Goal: Information Seeking & Learning: Learn about a topic

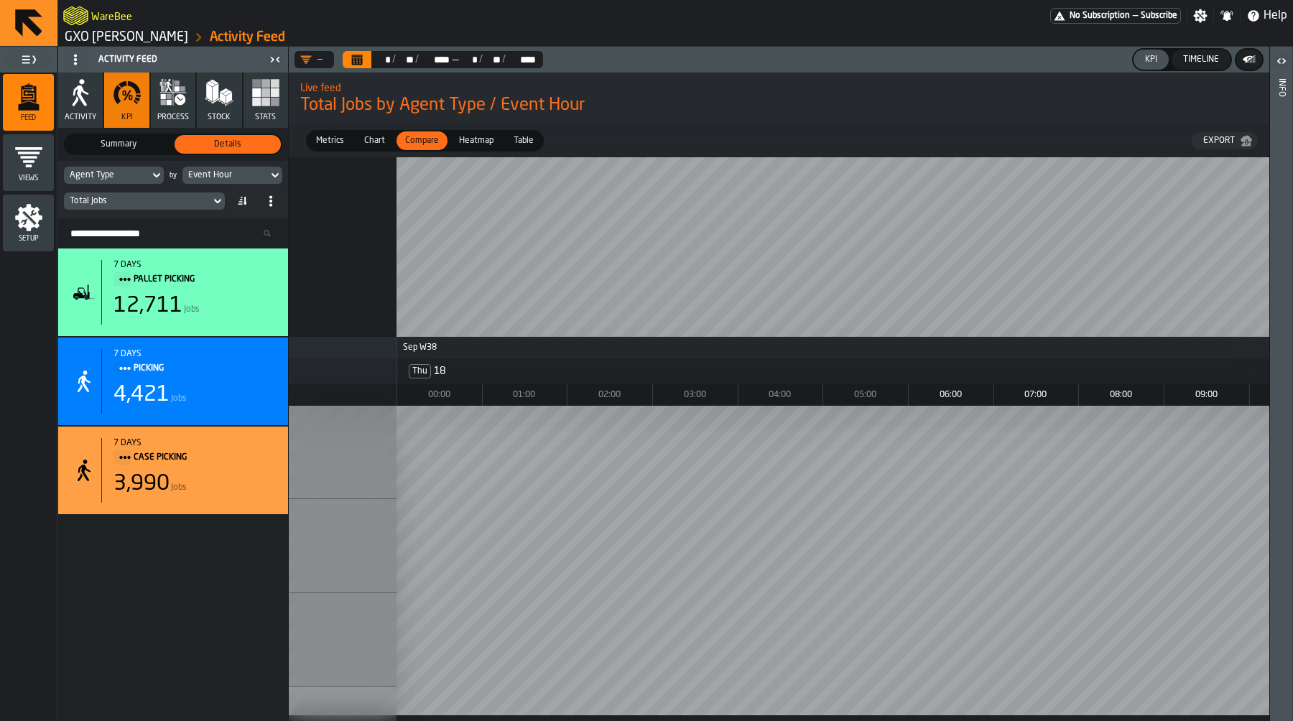
click at [169, 201] on div "Total Jobs" at bounding box center [137, 201] width 135 height 10
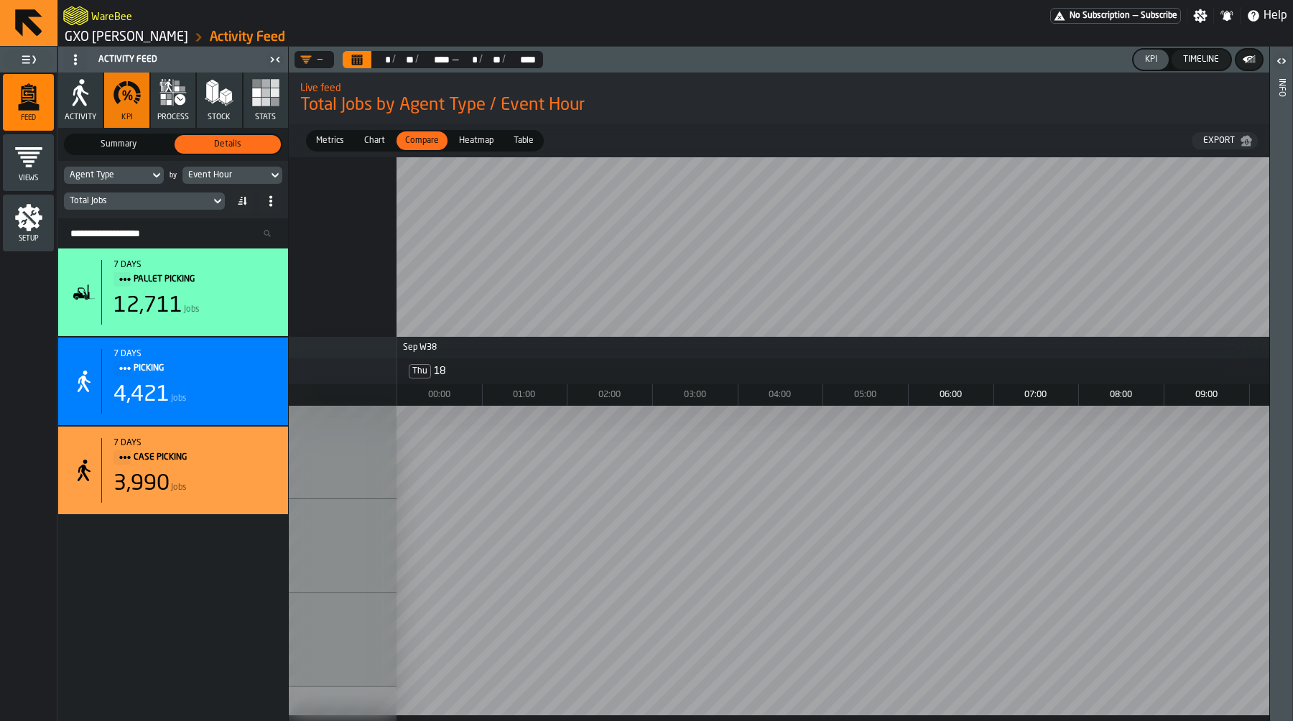
click at [257, 171] on div "Event Hour" at bounding box center [225, 175] width 74 height 10
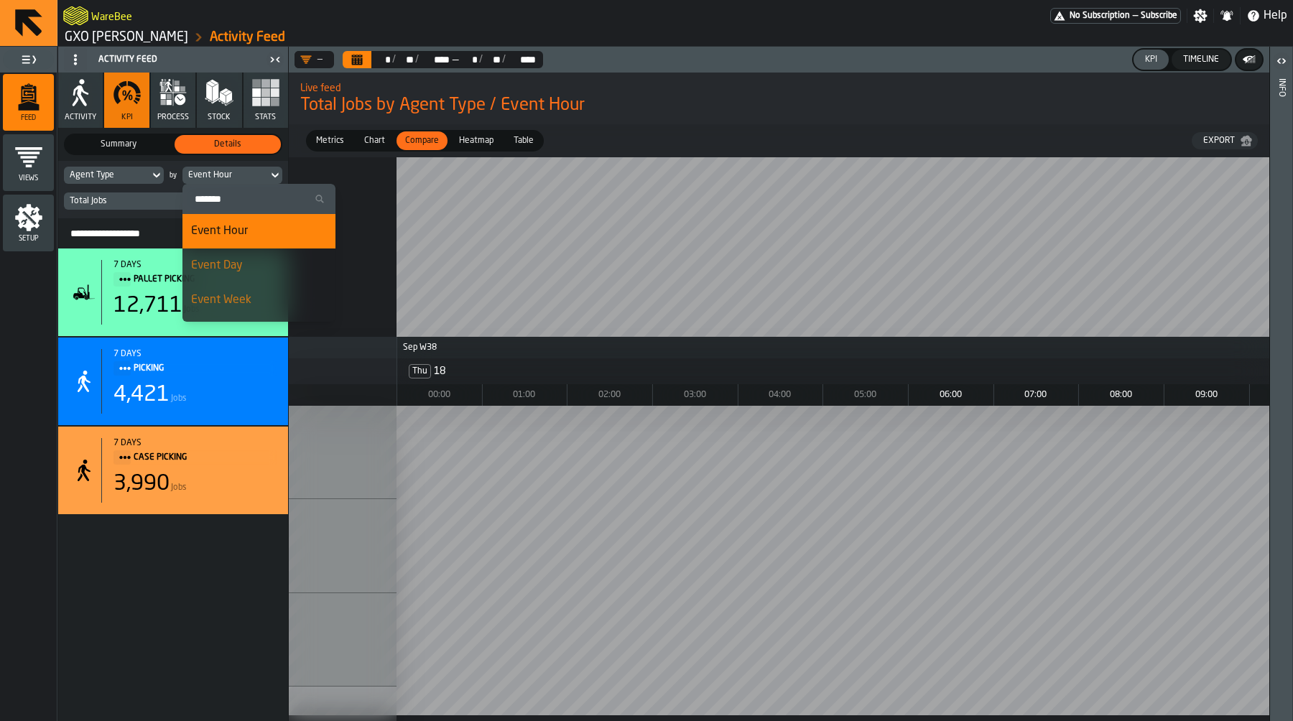
click at [258, 264] on div "Event Day" at bounding box center [259, 265] width 136 height 17
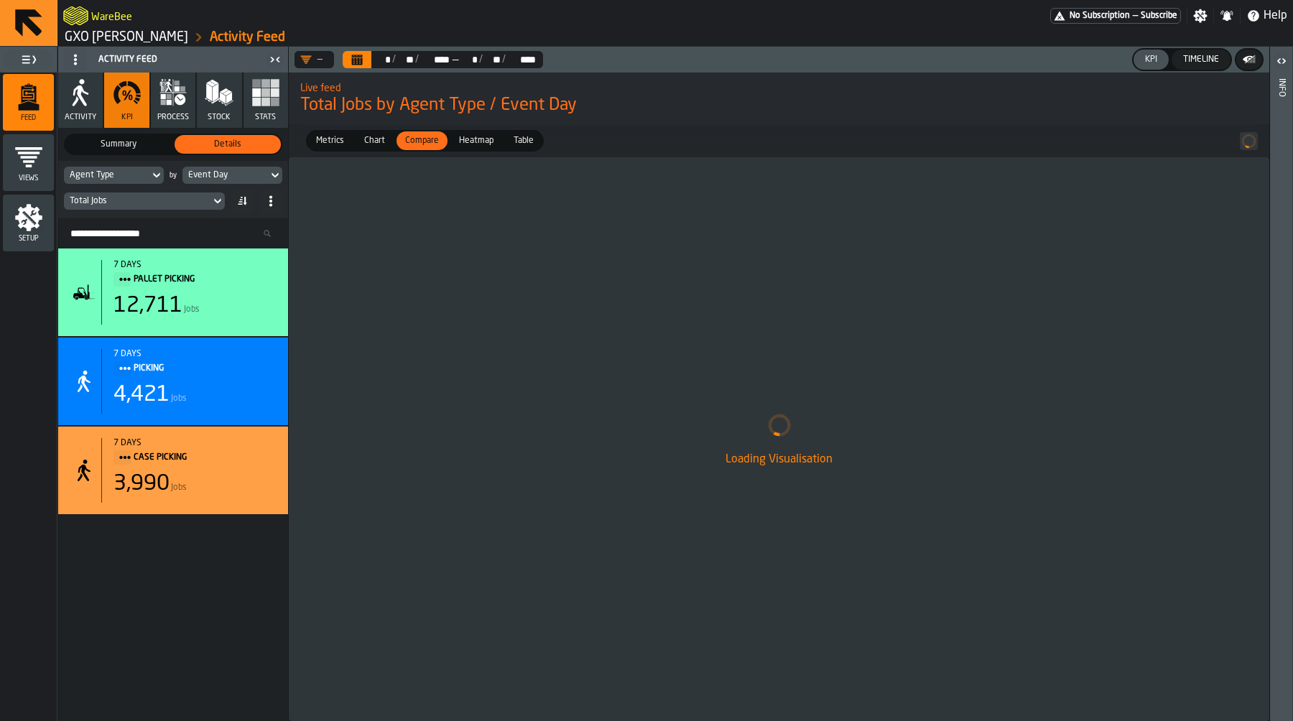
click at [363, 55] on button "Calendar" at bounding box center [357, 59] width 29 height 17
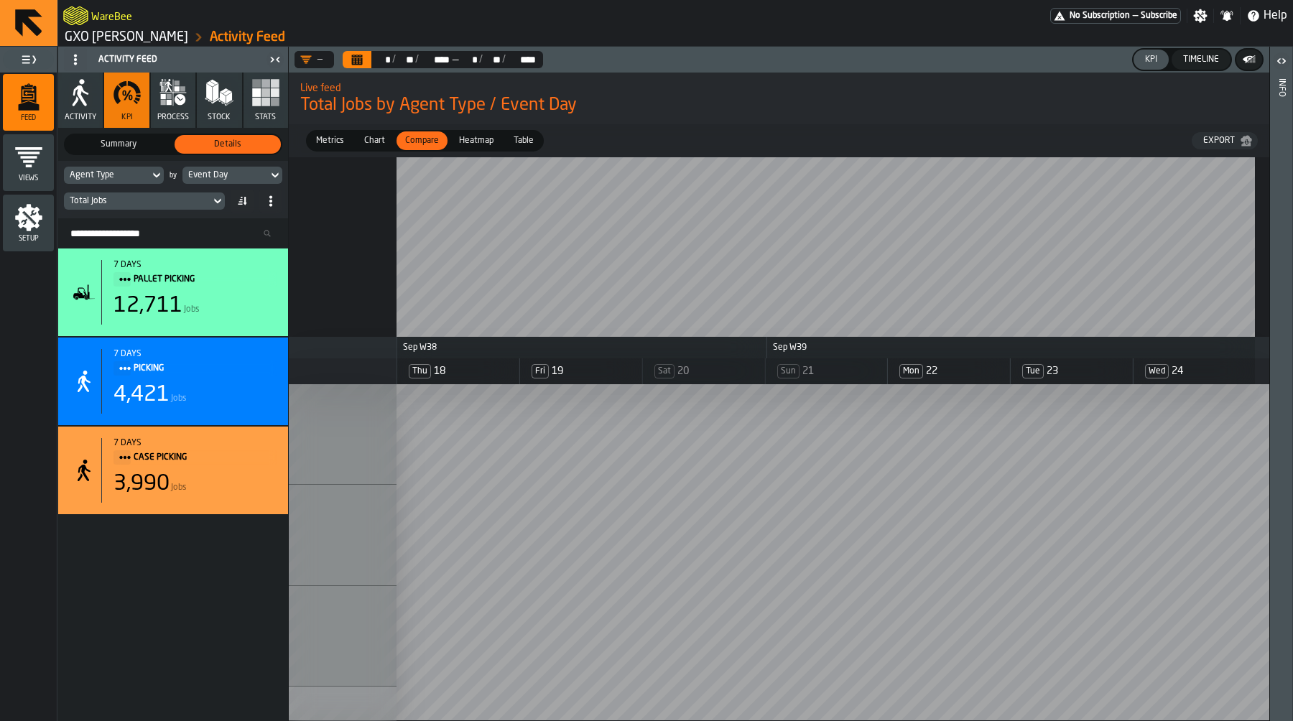
click at [185, 200] on div "Total Jobs" at bounding box center [137, 201] width 135 height 10
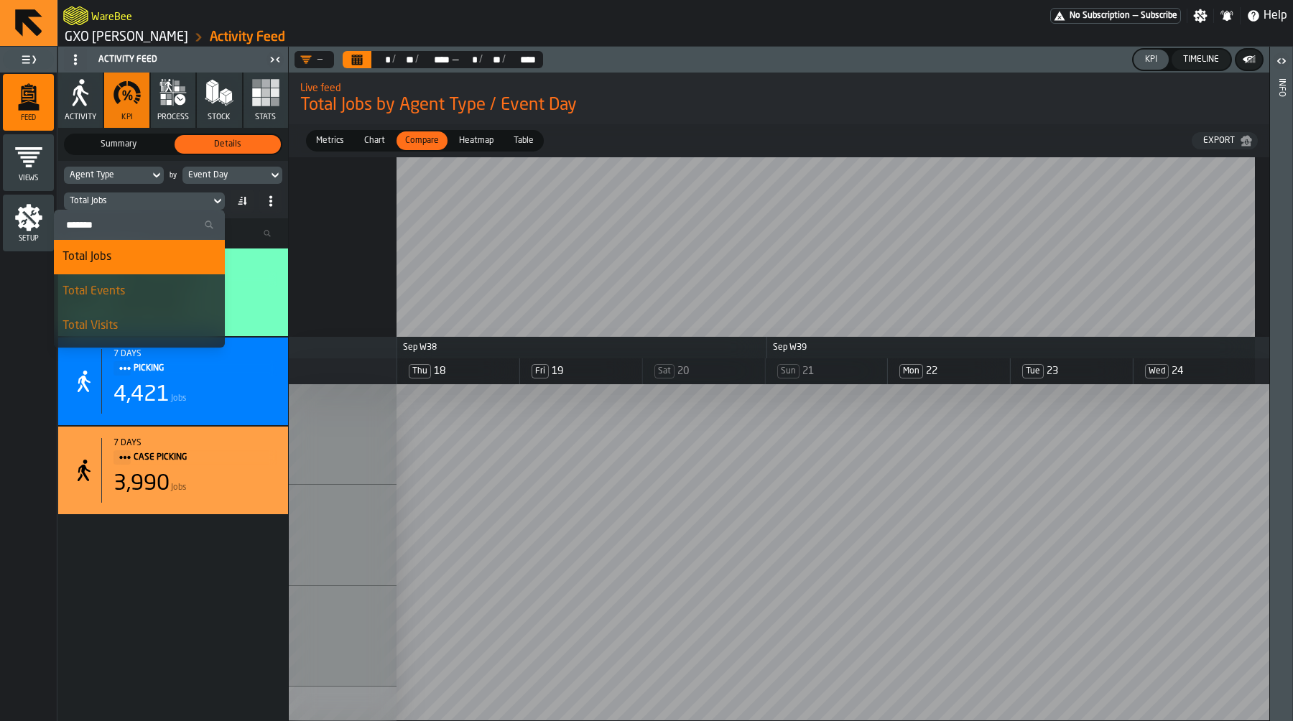
scroll to position [1, 0]
click at [152, 289] on div "Total Events" at bounding box center [139, 290] width 154 height 17
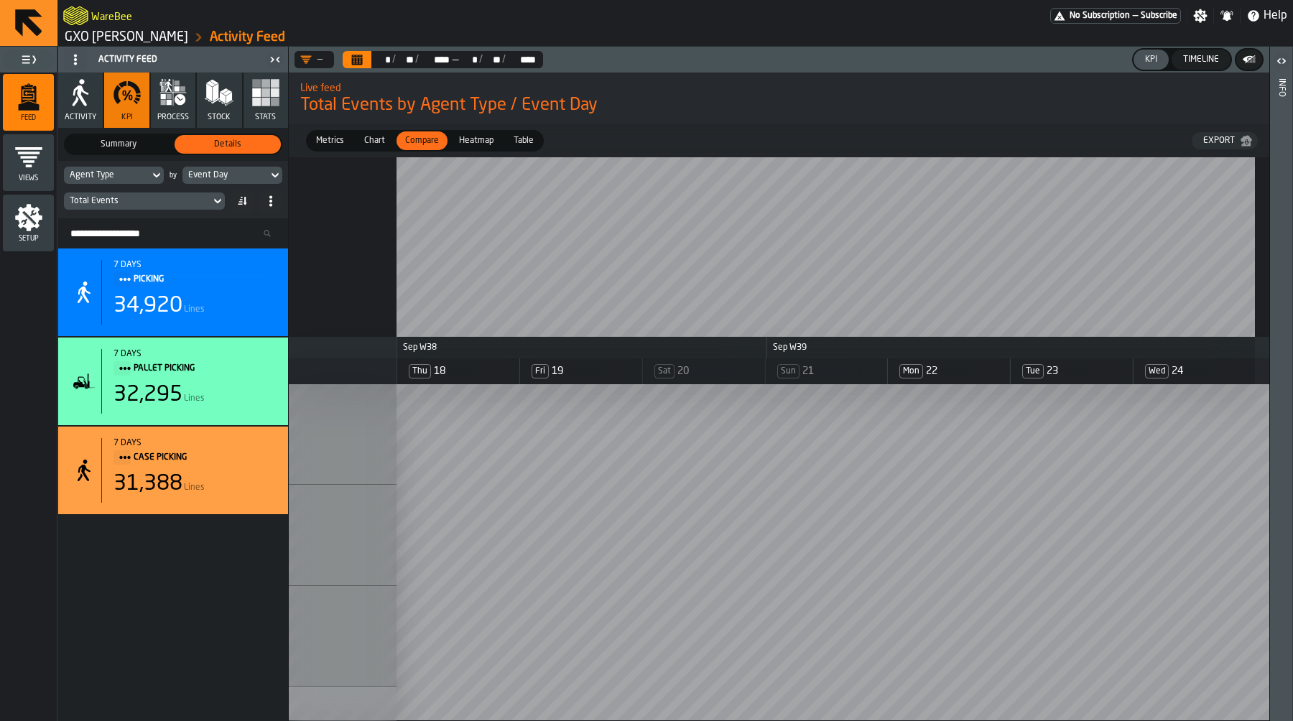
click at [213, 207] on icon at bounding box center [217, 200] width 14 height 17
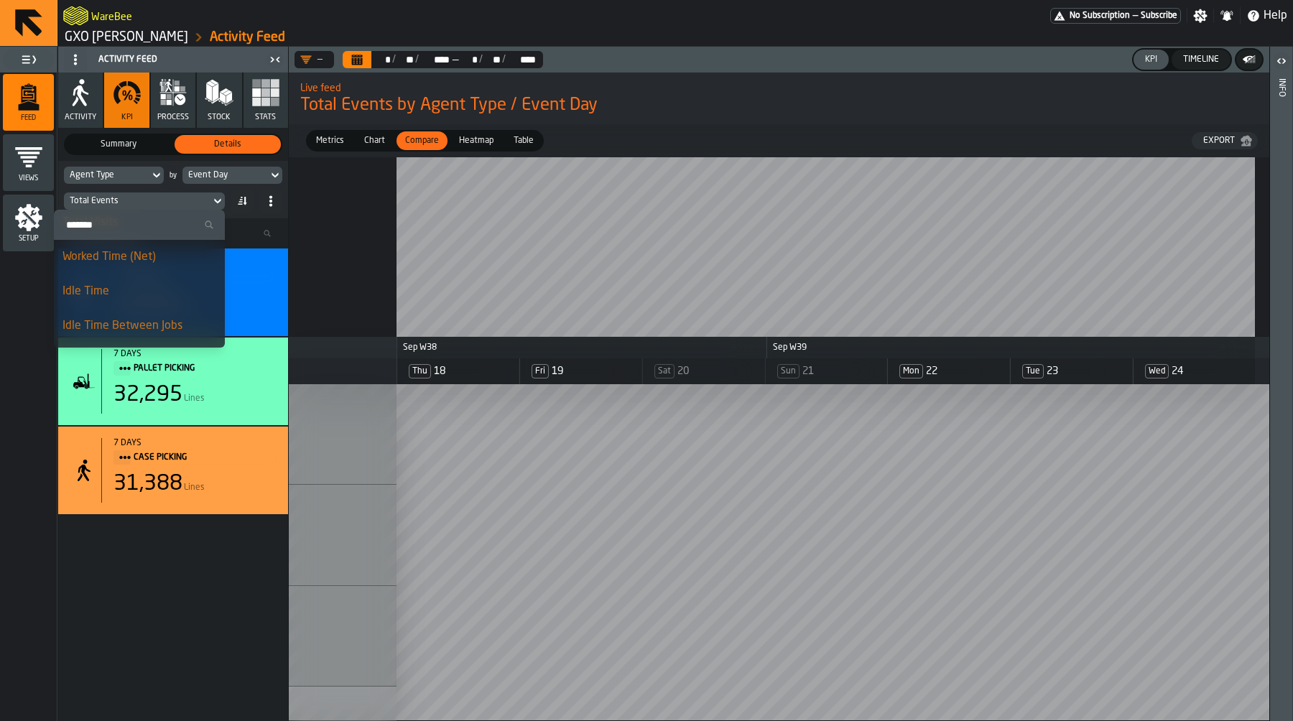
scroll to position [114, 0]
click at [151, 281] on div "Idle Time" at bounding box center [139, 280] width 154 height 17
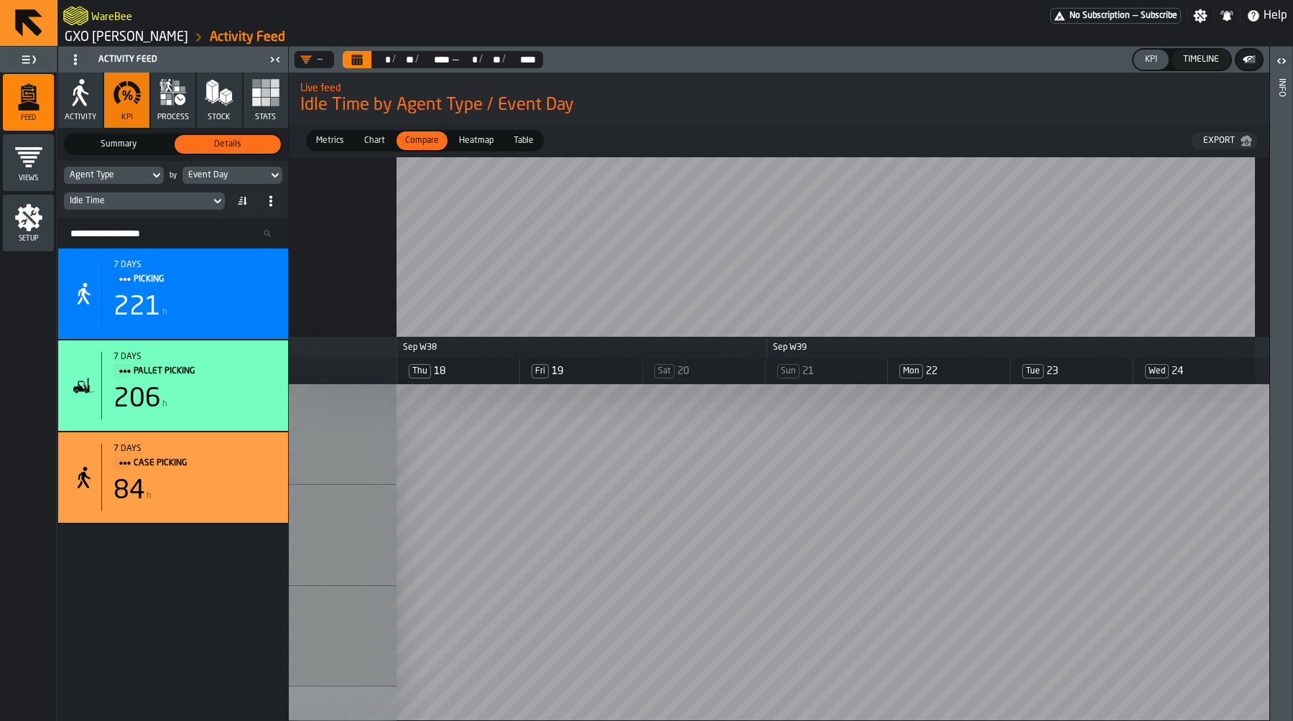
click at [167, 201] on div "Idle Time" at bounding box center [137, 201] width 135 height 10
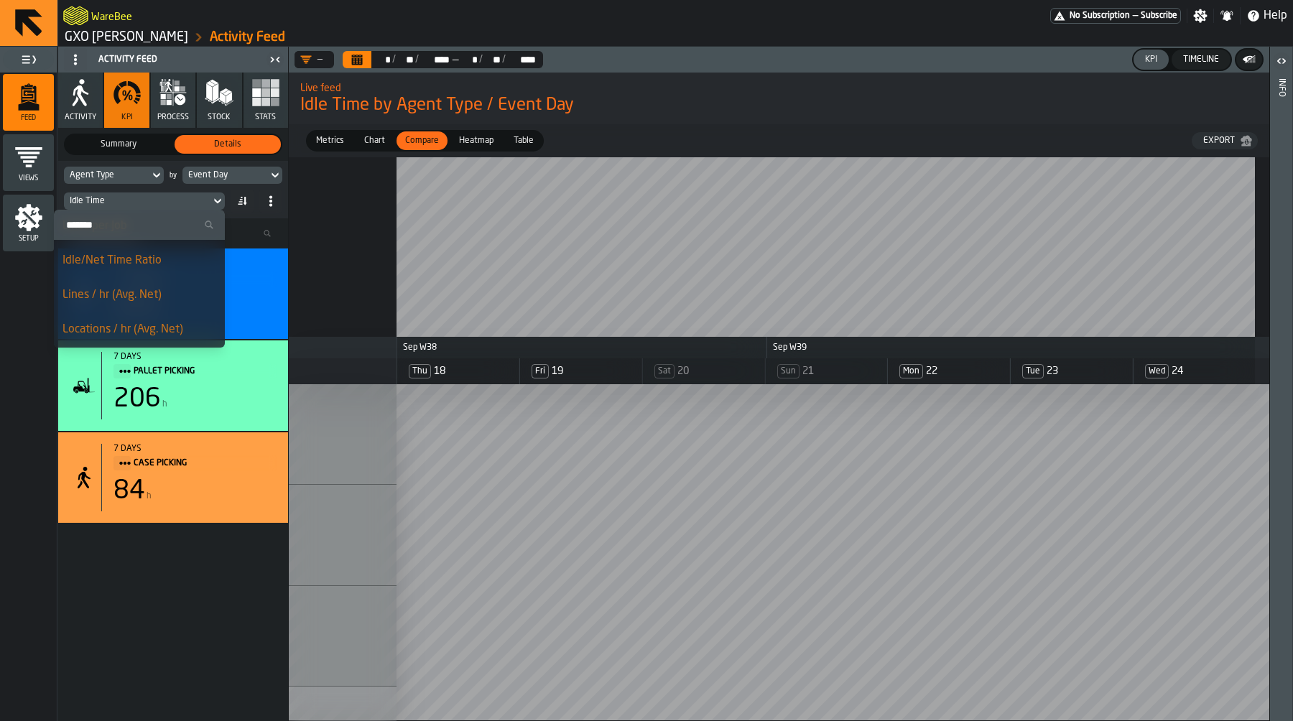
scroll to position [241, 0]
click at [148, 297] on div "Lines / hr (Avg. Net)" at bounding box center [139, 292] width 154 height 17
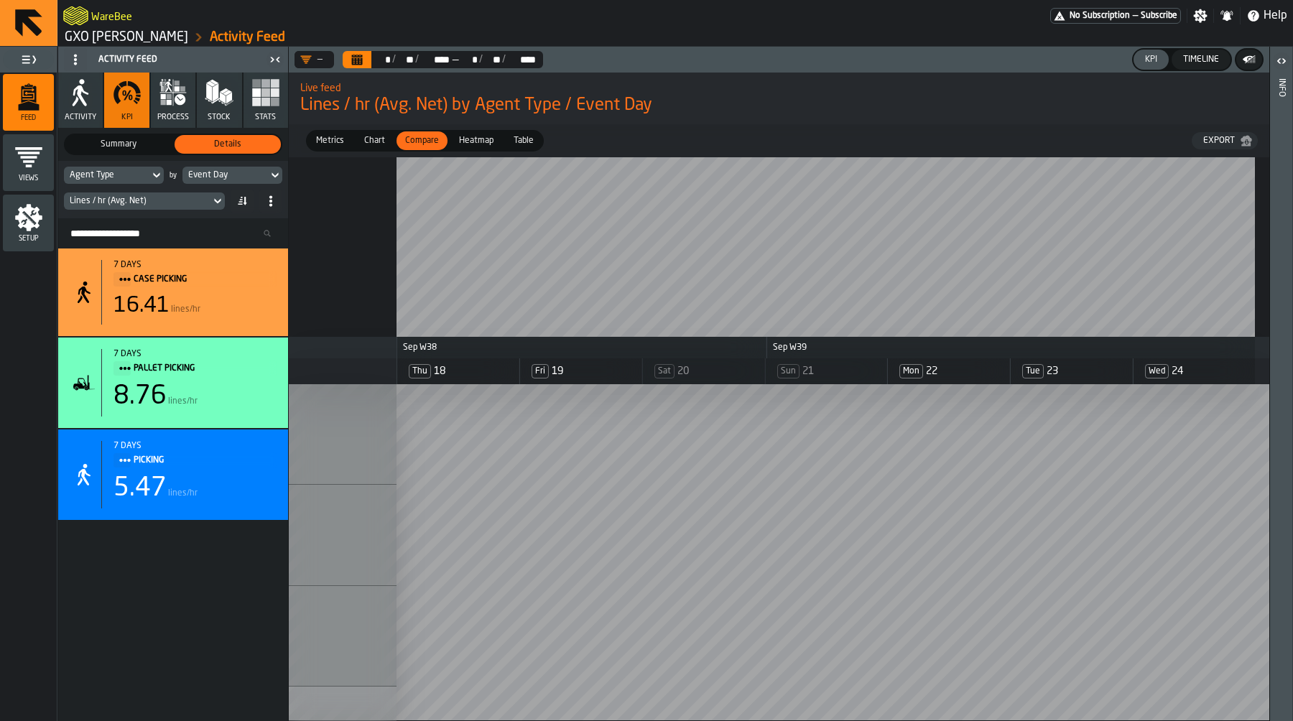
click at [141, 174] on div "Agent Type" at bounding box center [107, 175] width 74 height 10
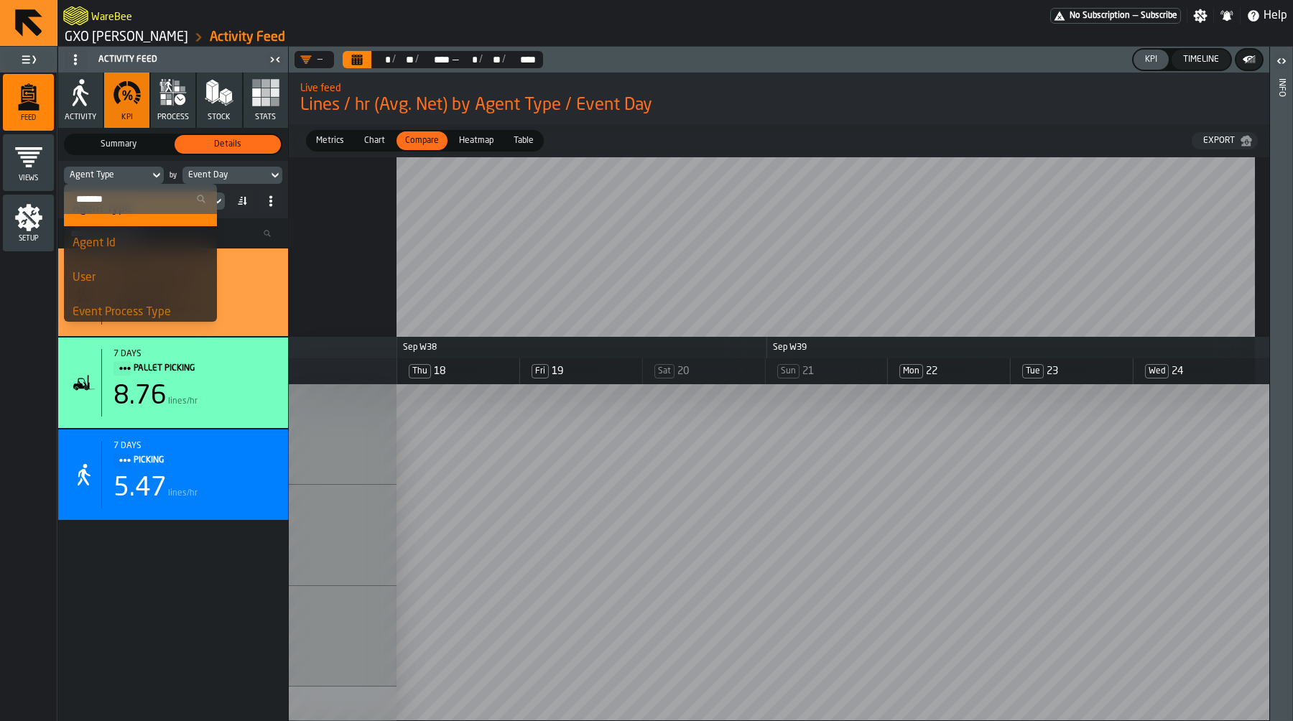
scroll to position [157, 0]
click at [158, 249] on div "Agent Id" at bounding box center [141, 246] width 136 height 17
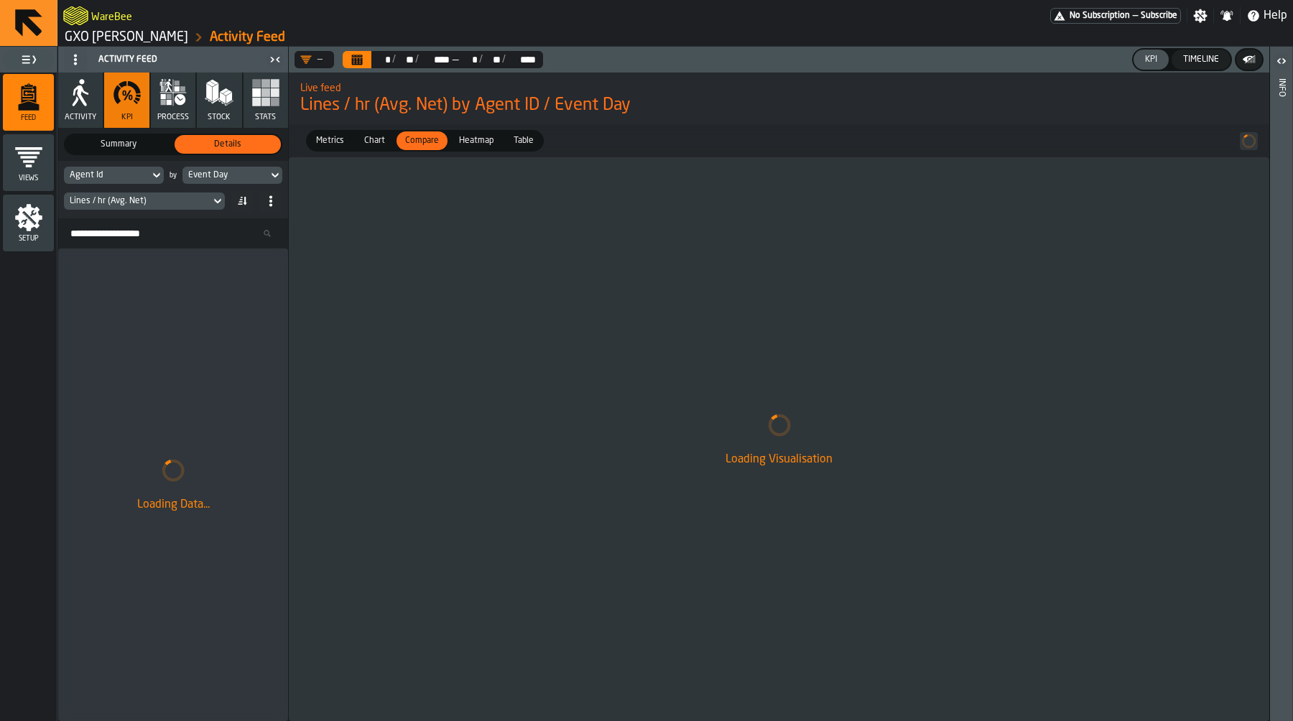
click at [365, 141] on span "Chart" at bounding box center [374, 140] width 32 height 13
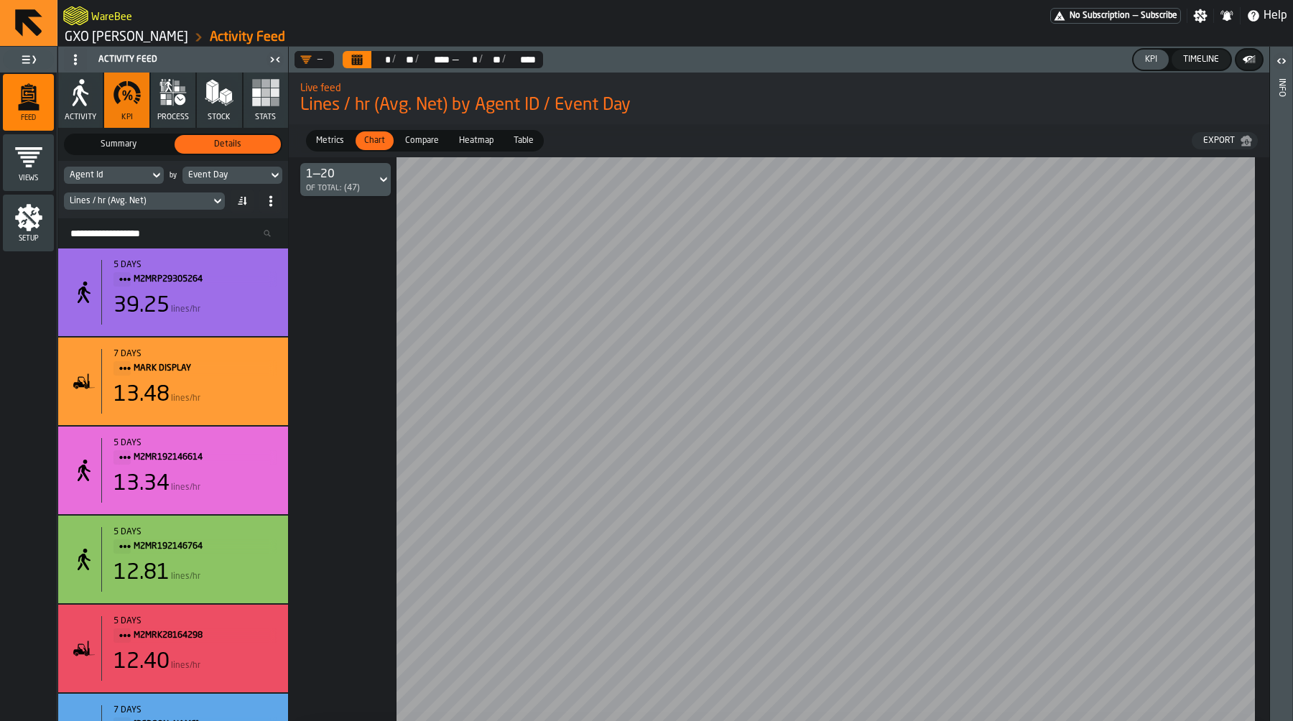
click at [139, 177] on div "Agent Id" at bounding box center [107, 175] width 74 height 10
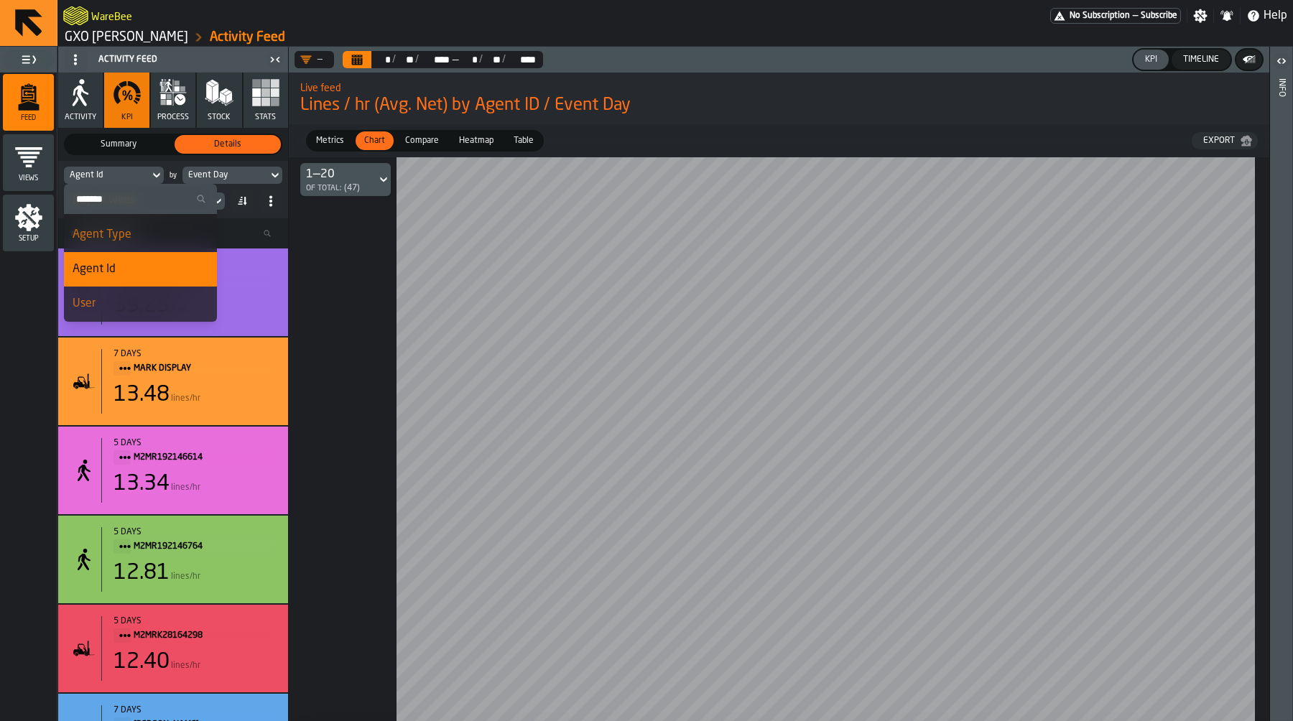
scroll to position [135, 0]
click at [129, 241] on div "Agent Type" at bounding box center [141, 234] width 136 height 17
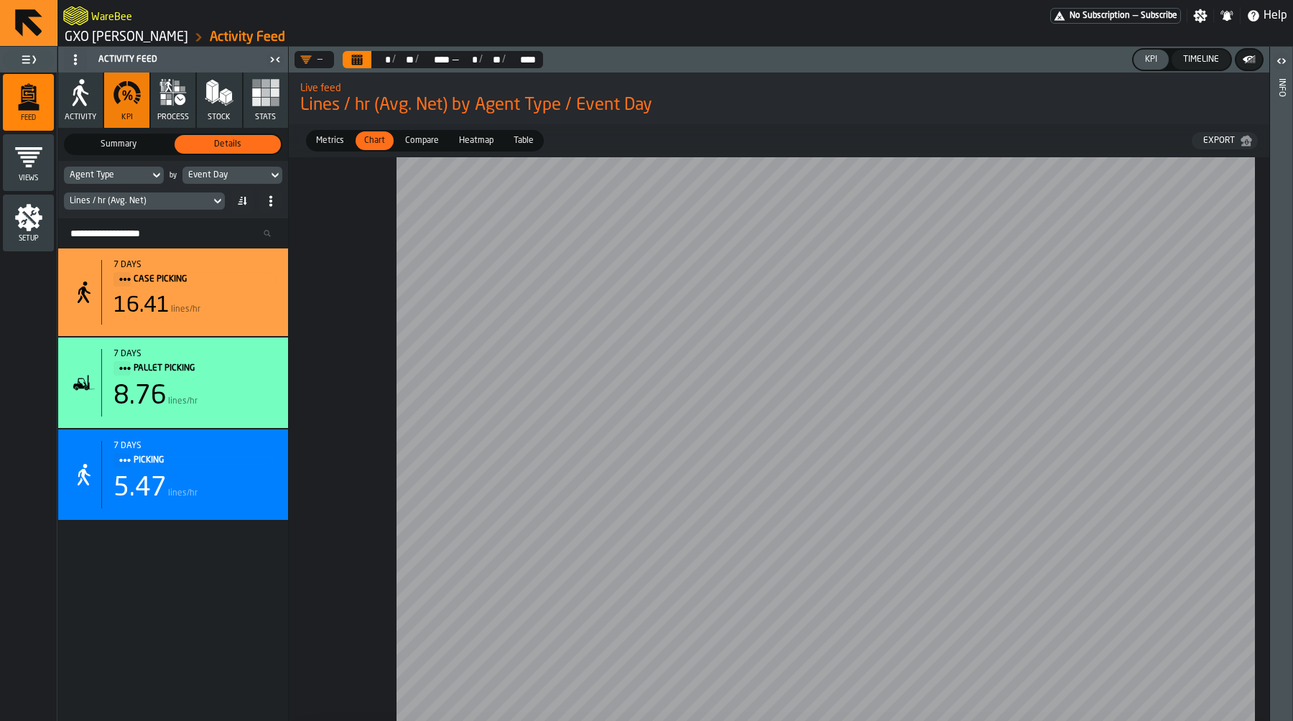
click at [164, 203] on div "Lines / hr (Avg. Net)" at bounding box center [137, 201] width 135 height 10
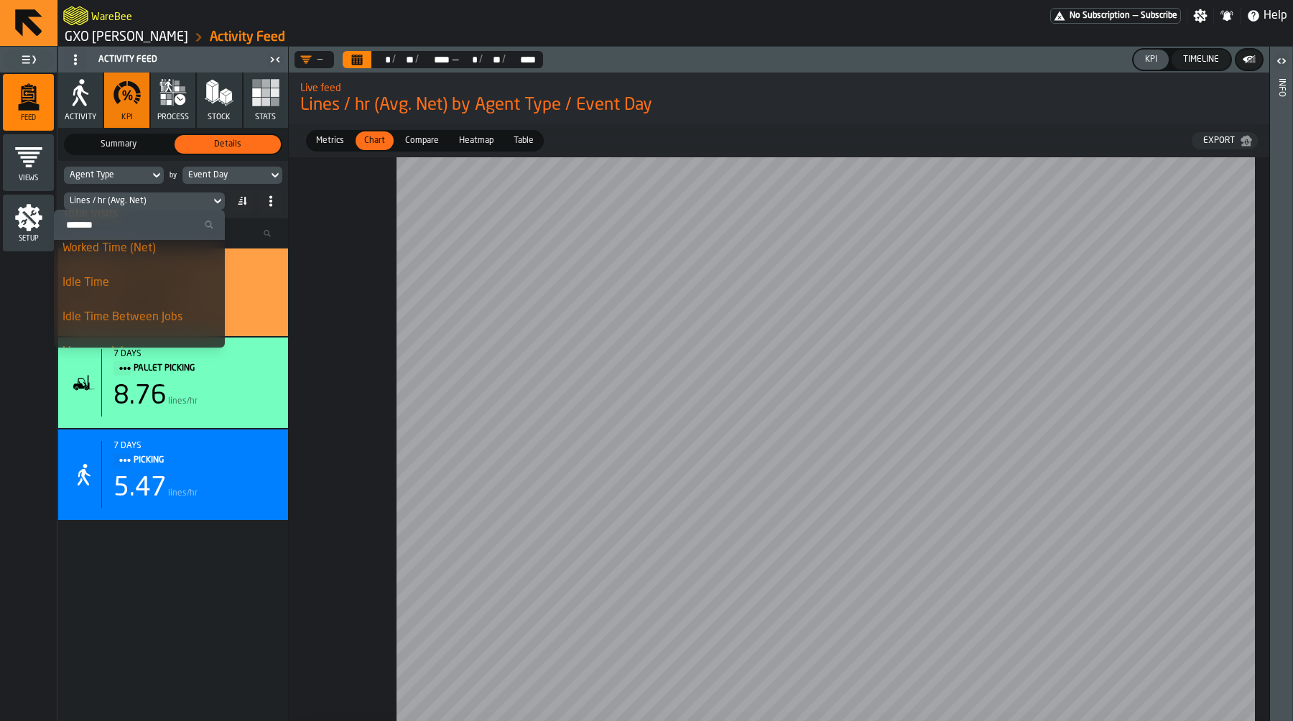
scroll to position [117, 0]
click at [143, 277] on div "Idle Time" at bounding box center [139, 277] width 154 height 17
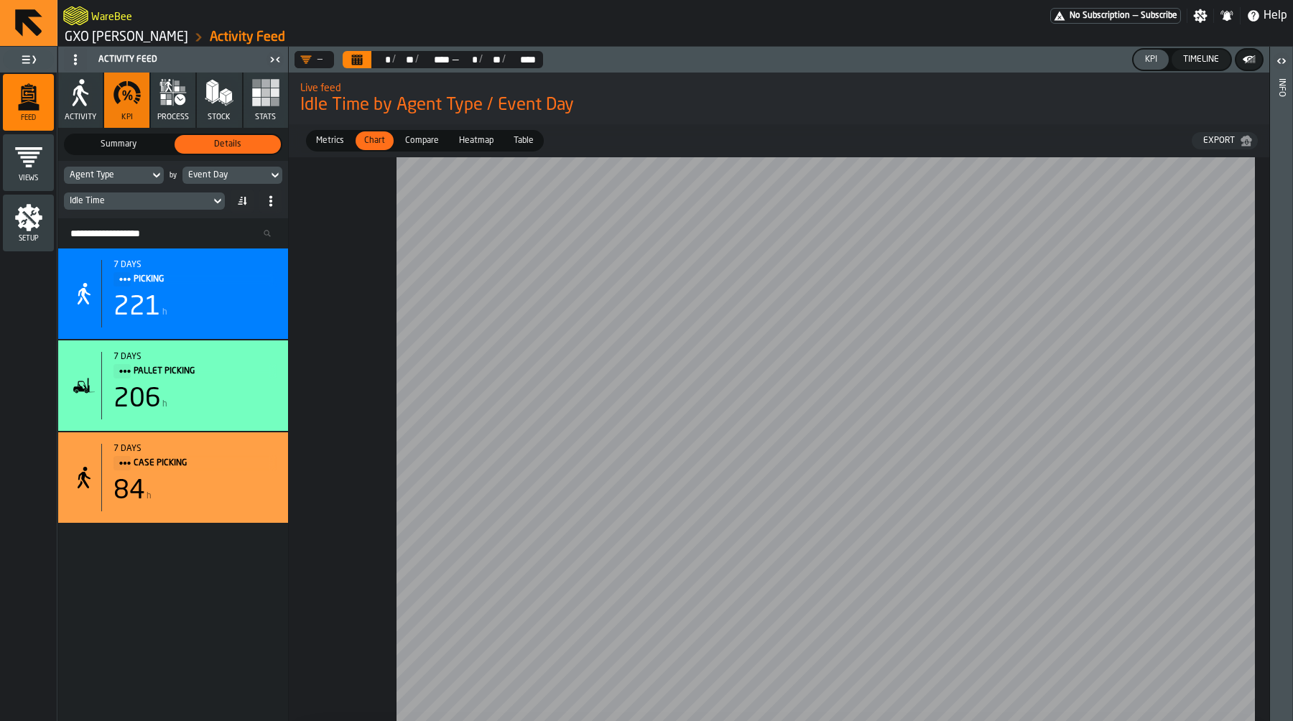
click at [192, 199] on div "Idle Time" at bounding box center [137, 201] width 135 height 10
click at [1213, 62] on div "Timeline" at bounding box center [1200, 60] width 47 height 10
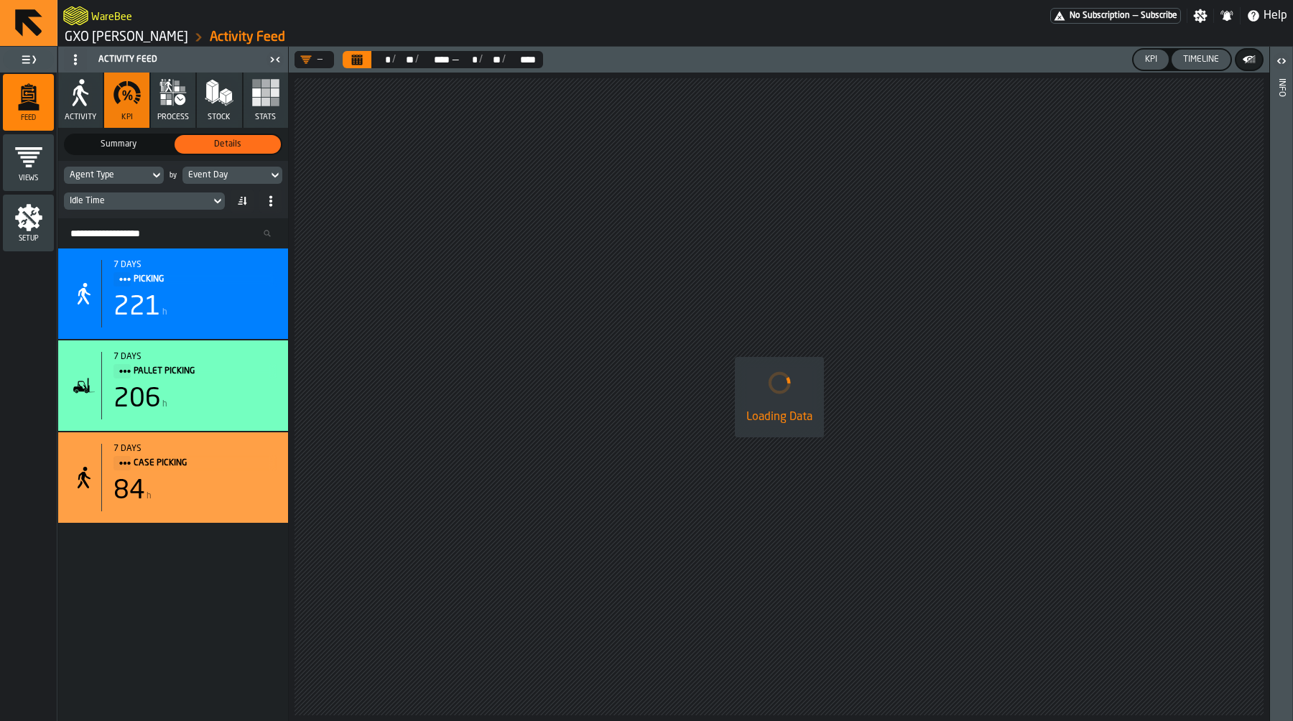
click at [1149, 61] on div "KPI" at bounding box center [1151, 60] width 24 height 10
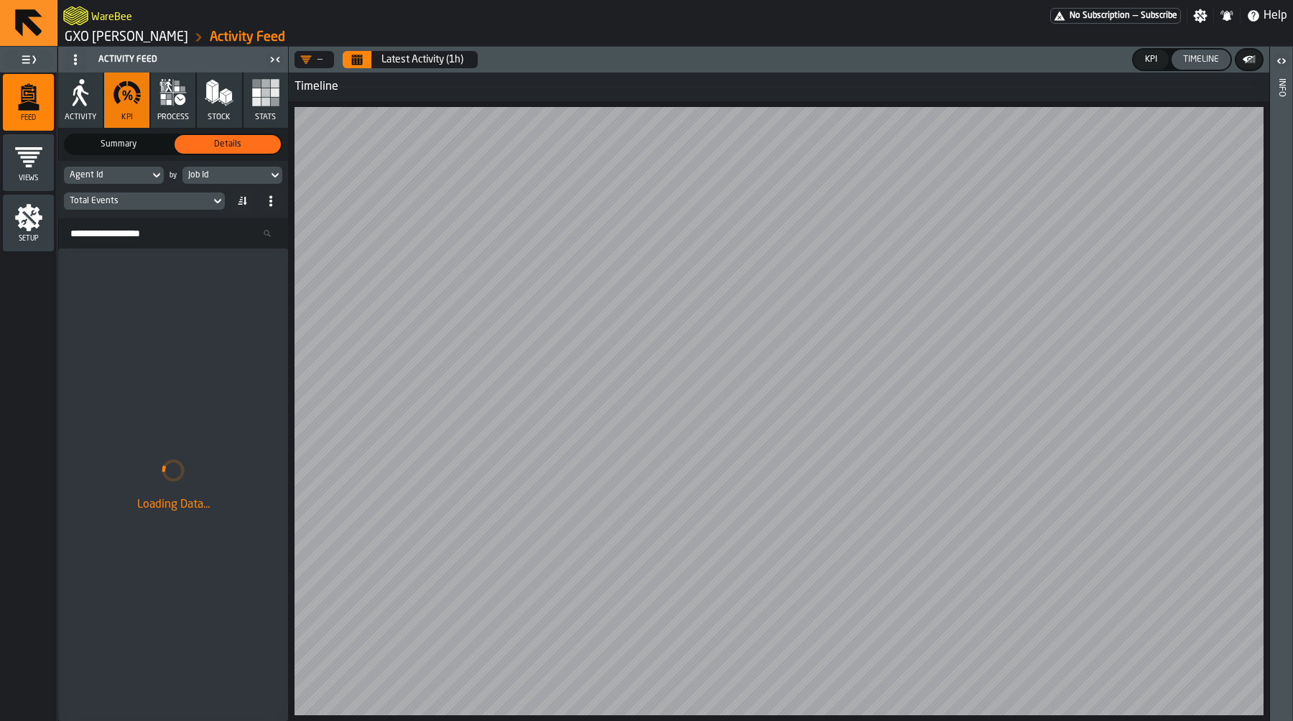
click at [358, 68] on header "— Latest Activity (1h) KPI Timeline" at bounding box center [779, 60] width 980 height 26
click at [360, 62] on icon "Calendar" at bounding box center [356, 59] width 11 height 11
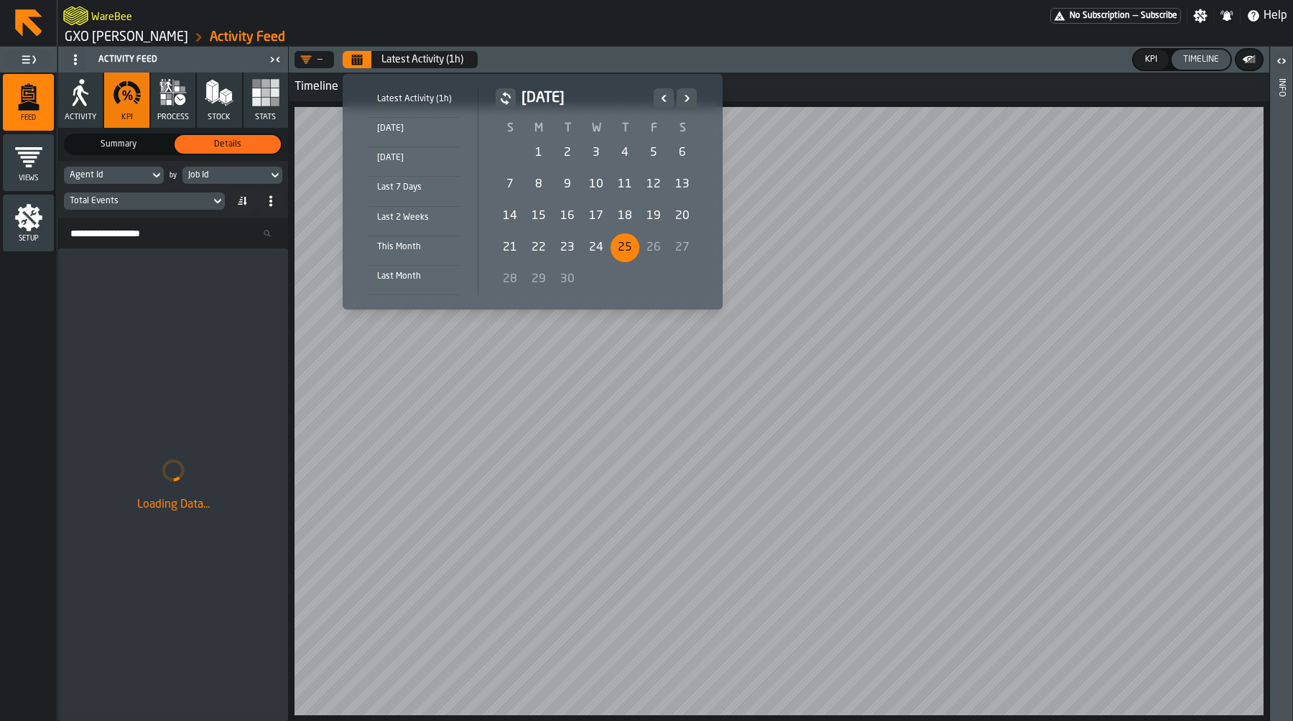
click at [422, 129] on div "[DATE]" at bounding box center [414, 129] width 92 height 16
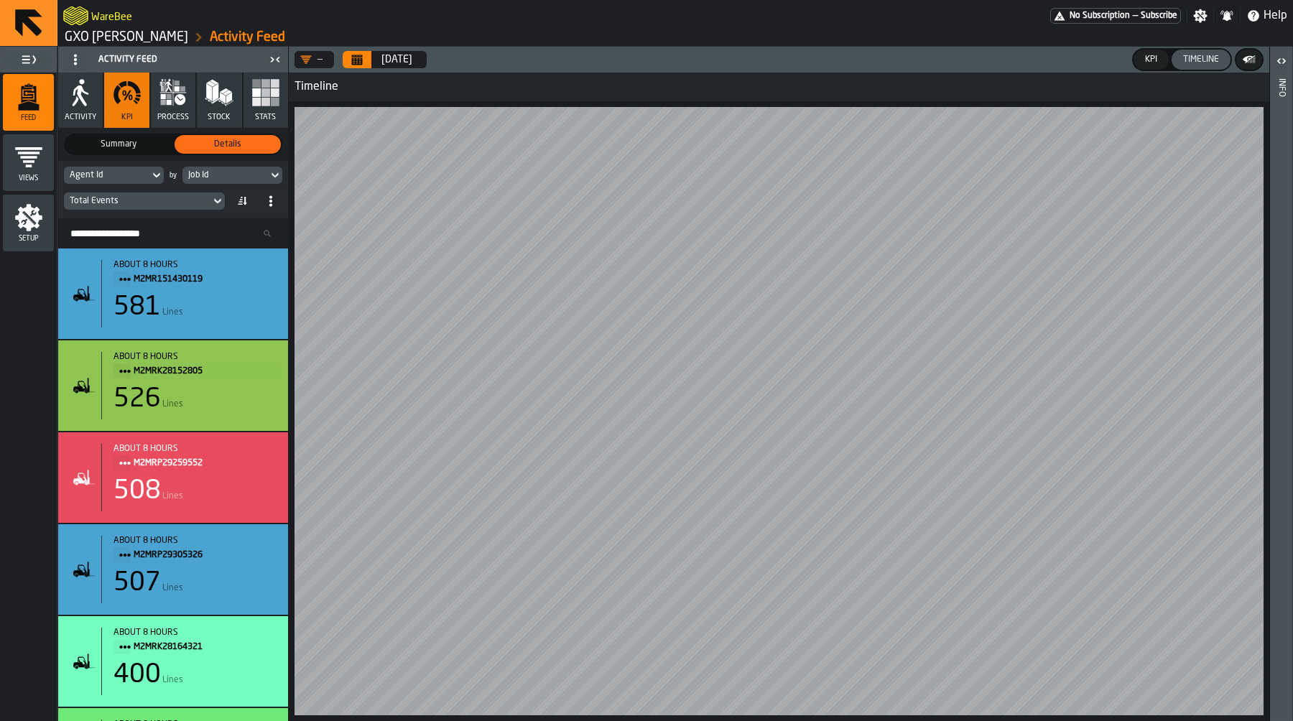
click at [360, 60] on icon "Calendar" at bounding box center [357, 60] width 11 height 7
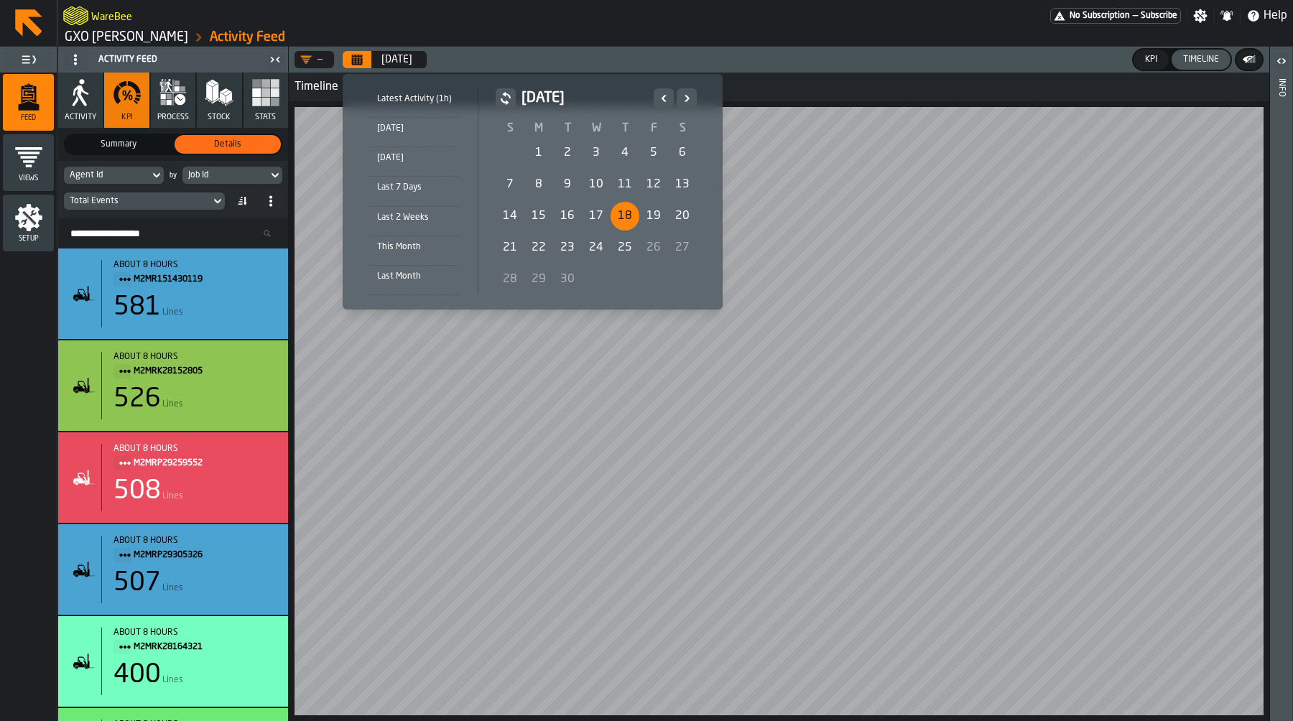
click at [626, 220] on div "18" at bounding box center [624, 216] width 29 height 29
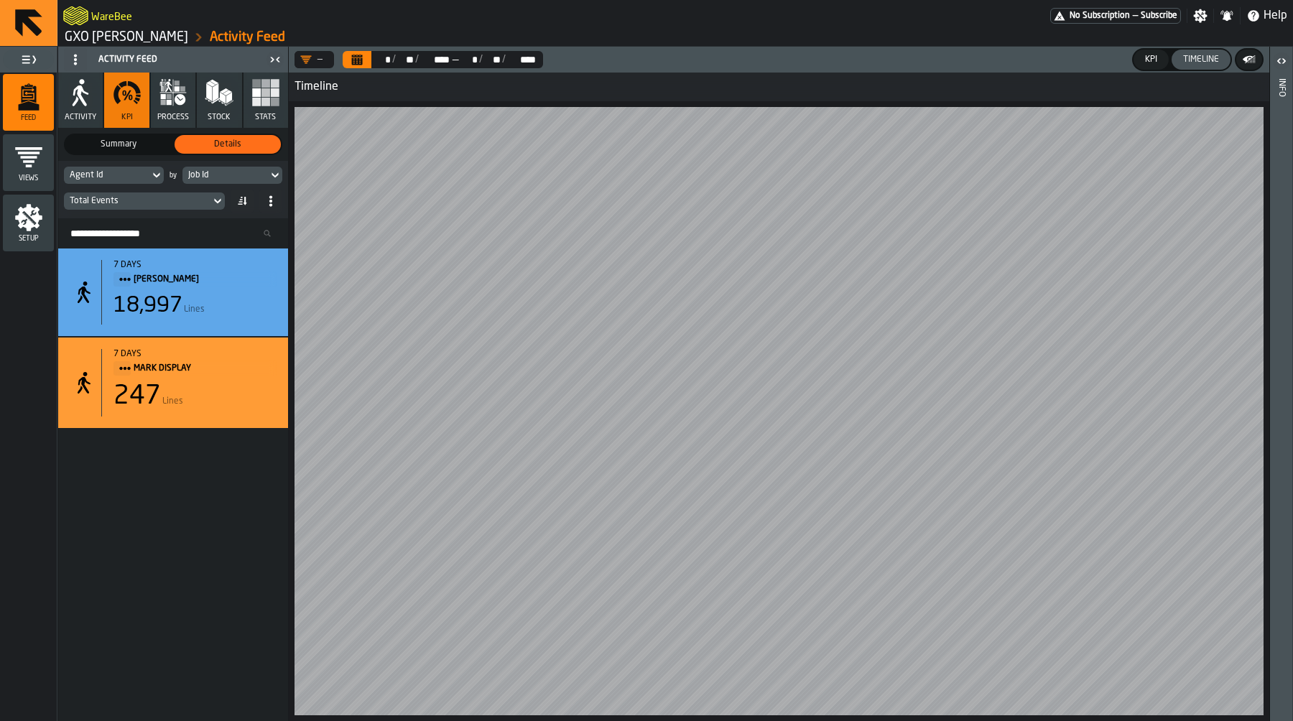
click at [73, 62] on icon at bounding box center [75, 59] width 11 height 11
click at [39, 56] on div "button-toggle-Toggle Full Menu" at bounding box center [28, 60] width 51 height 20
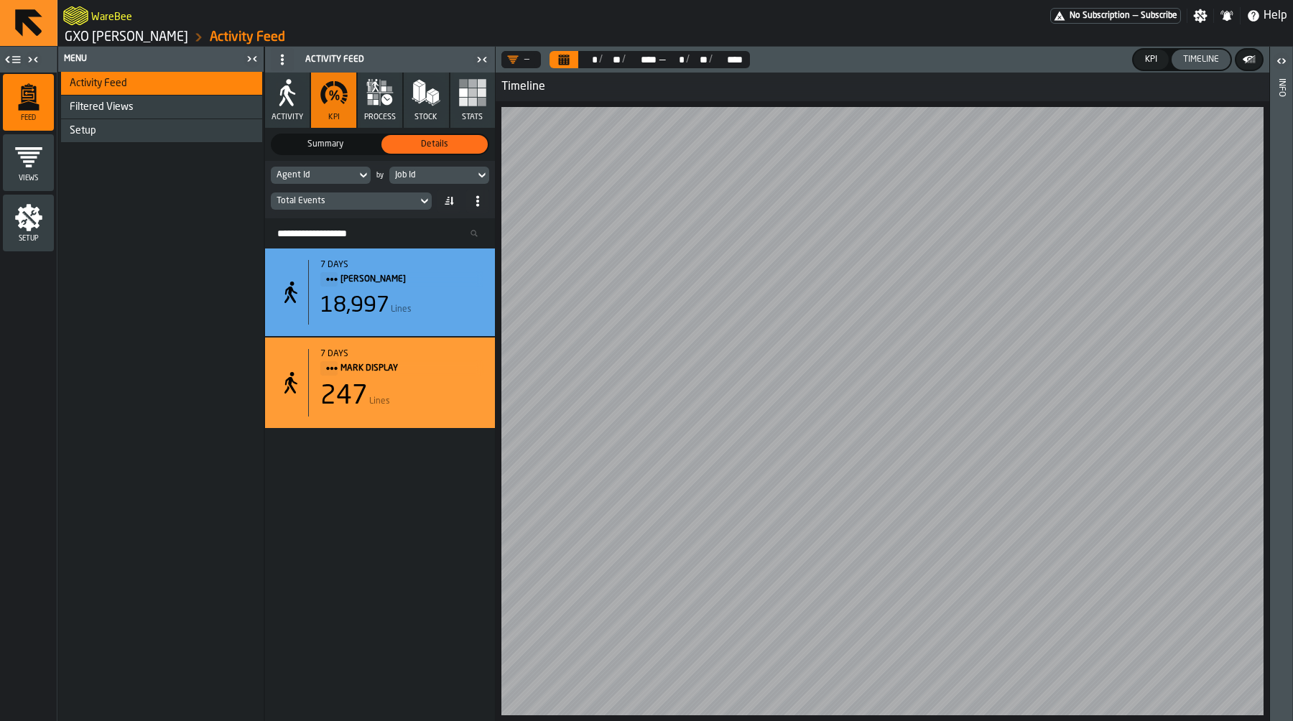
click at [61, 57] on div "Menu" at bounding box center [151, 59] width 181 height 10
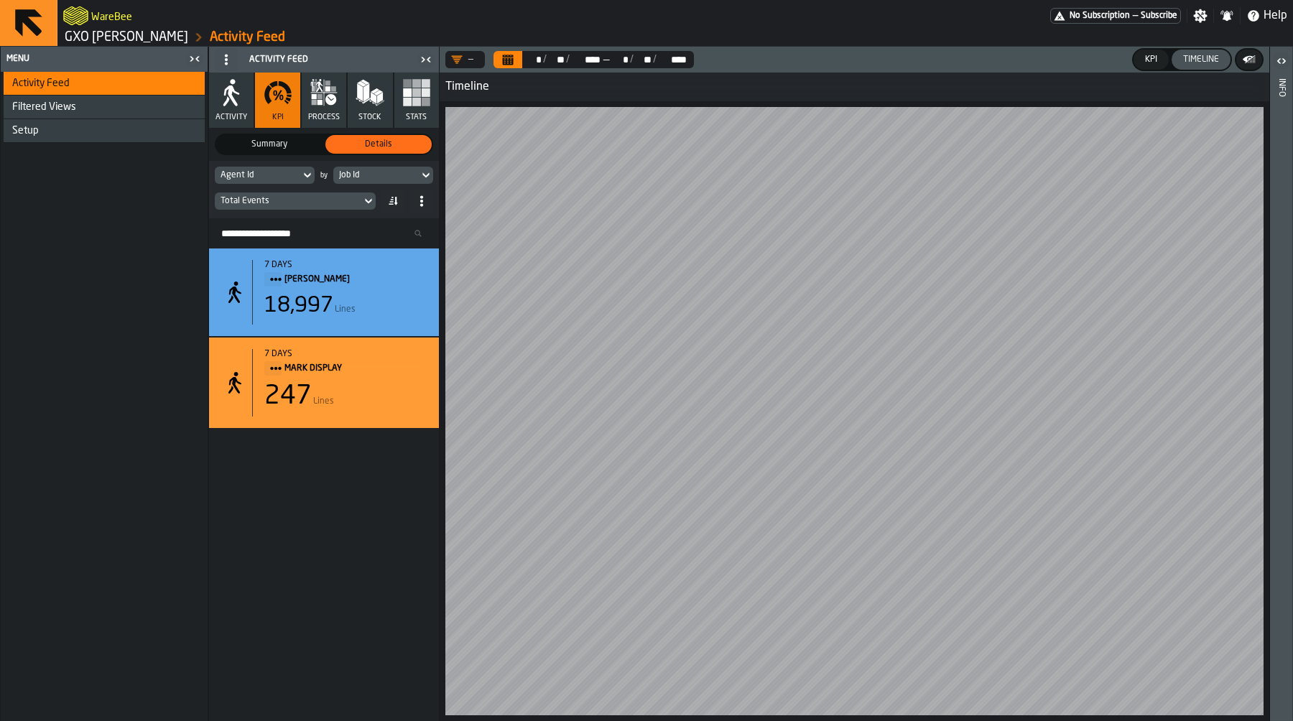
click at [198, 60] on icon "button-toggle-Close me" at bounding box center [197, 58] width 4 height 5
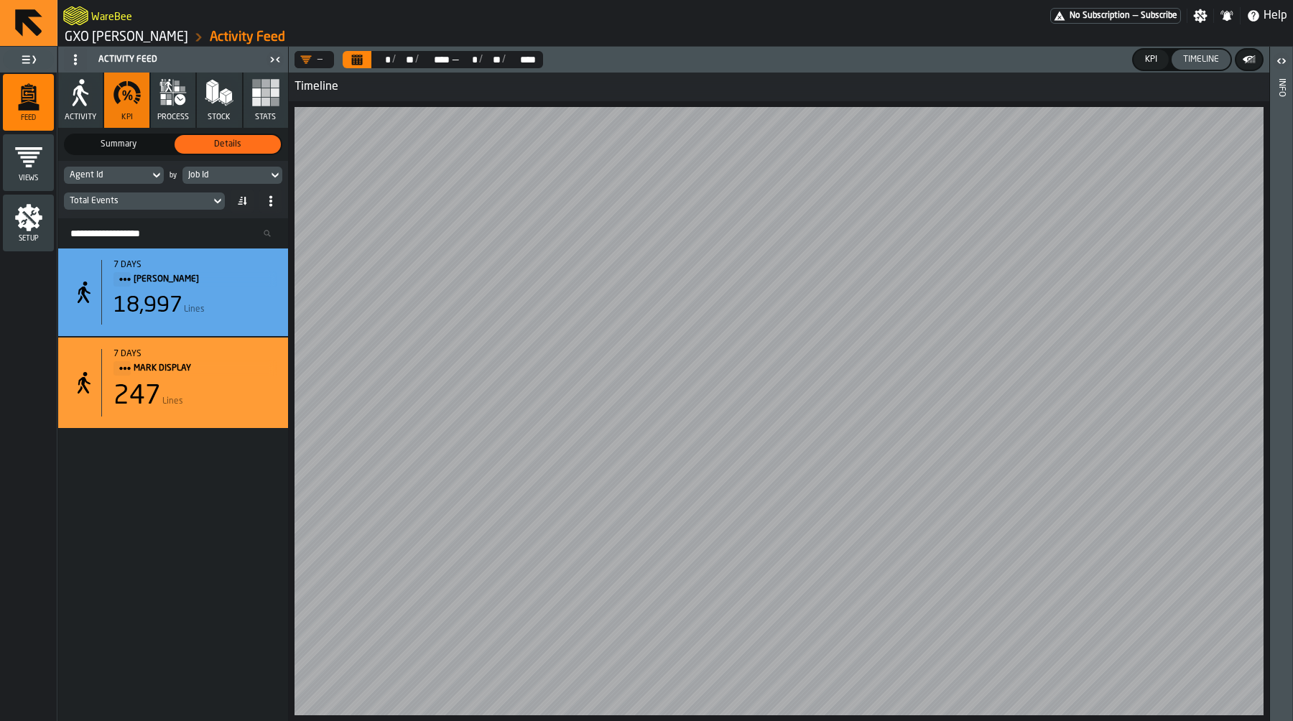
click at [34, 209] on icon "menu Setup" at bounding box center [28, 217] width 27 height 27
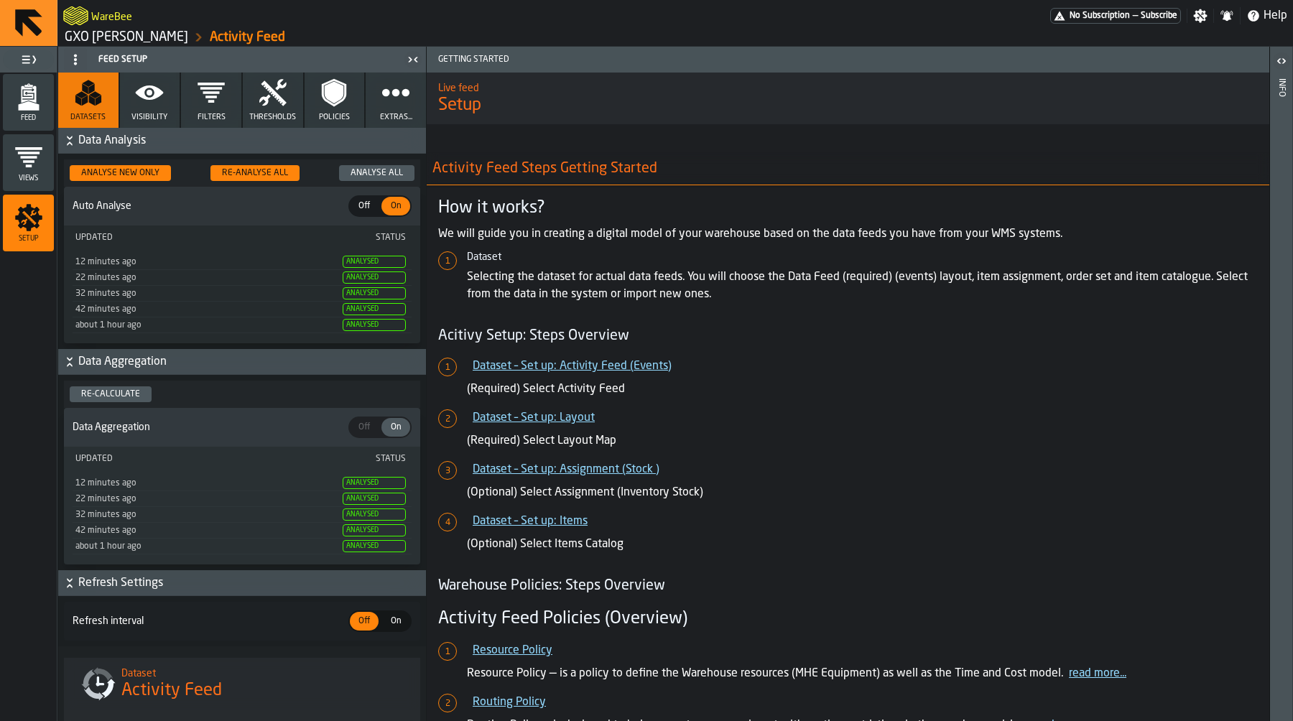
click at [220, 97] on icon "button" at bounding box center [211, 92] width 29 height 29
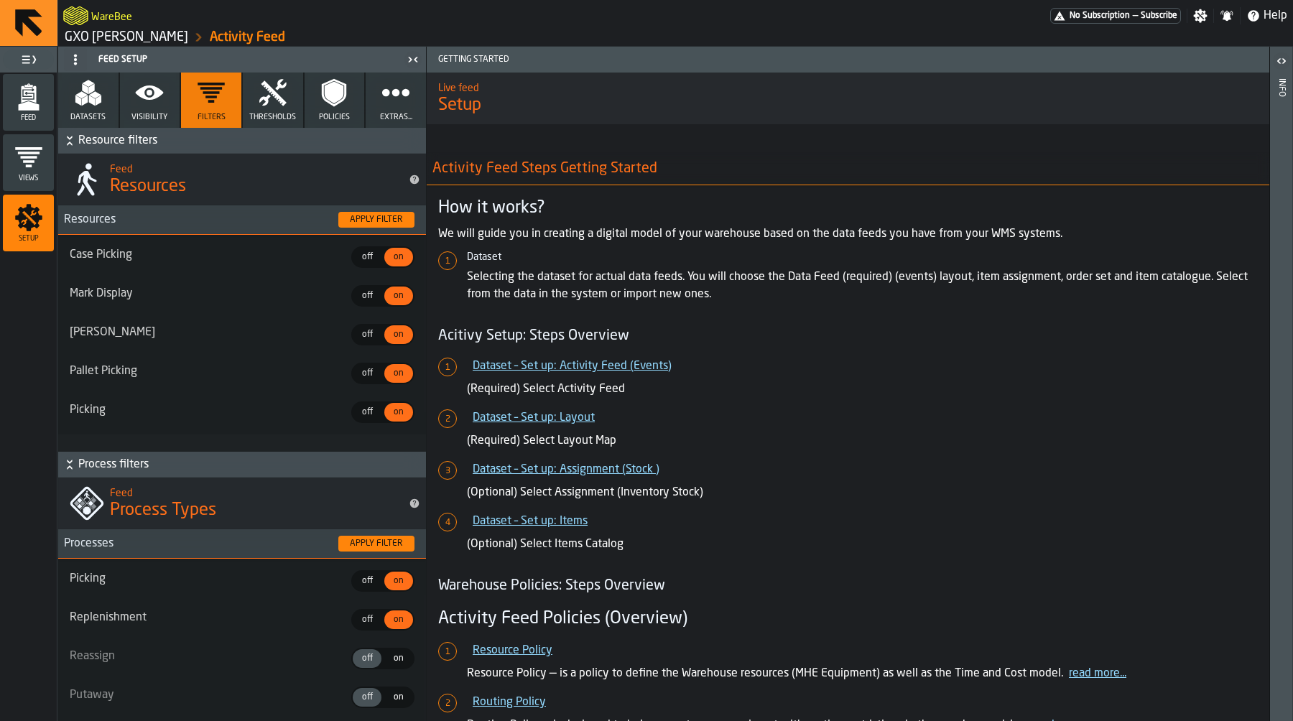
click at [99, 97] on polygon "button" at bounding box center [98, 101] width 6 height 11
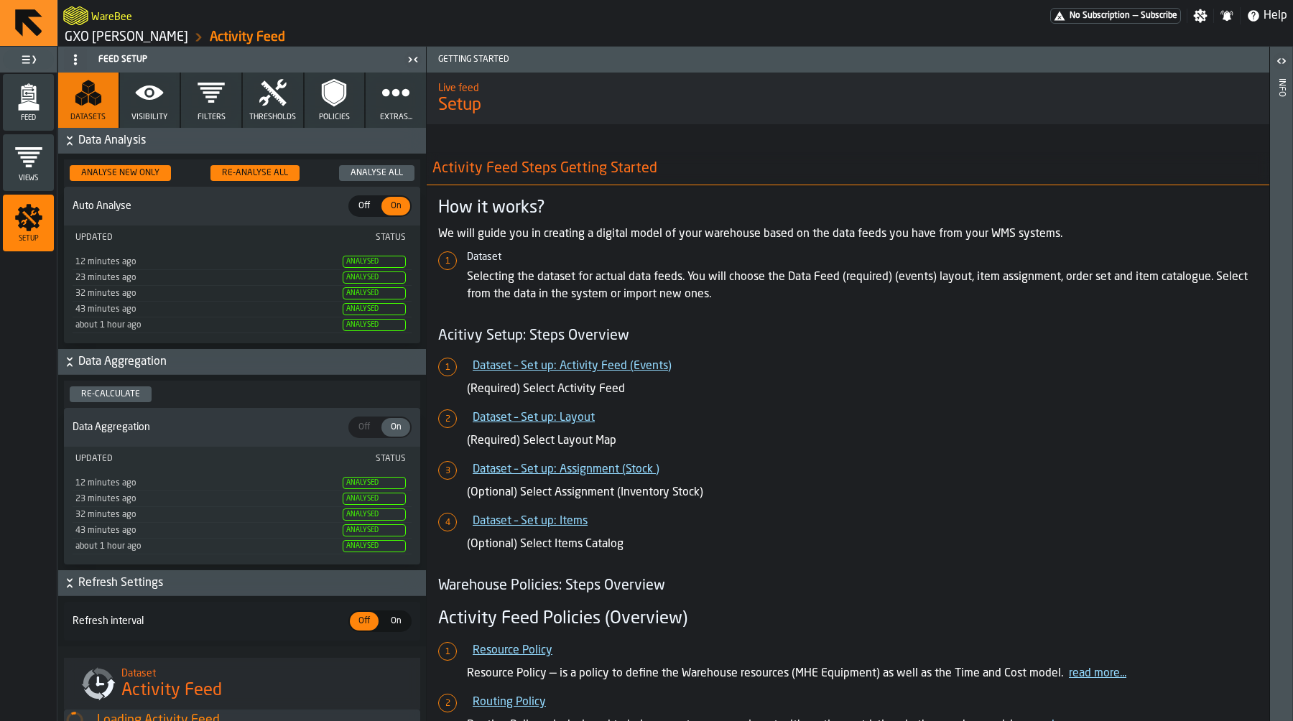
click at [26, 98] on icon "menu Feed" at bounding box center [28, 97] width 29 height 29
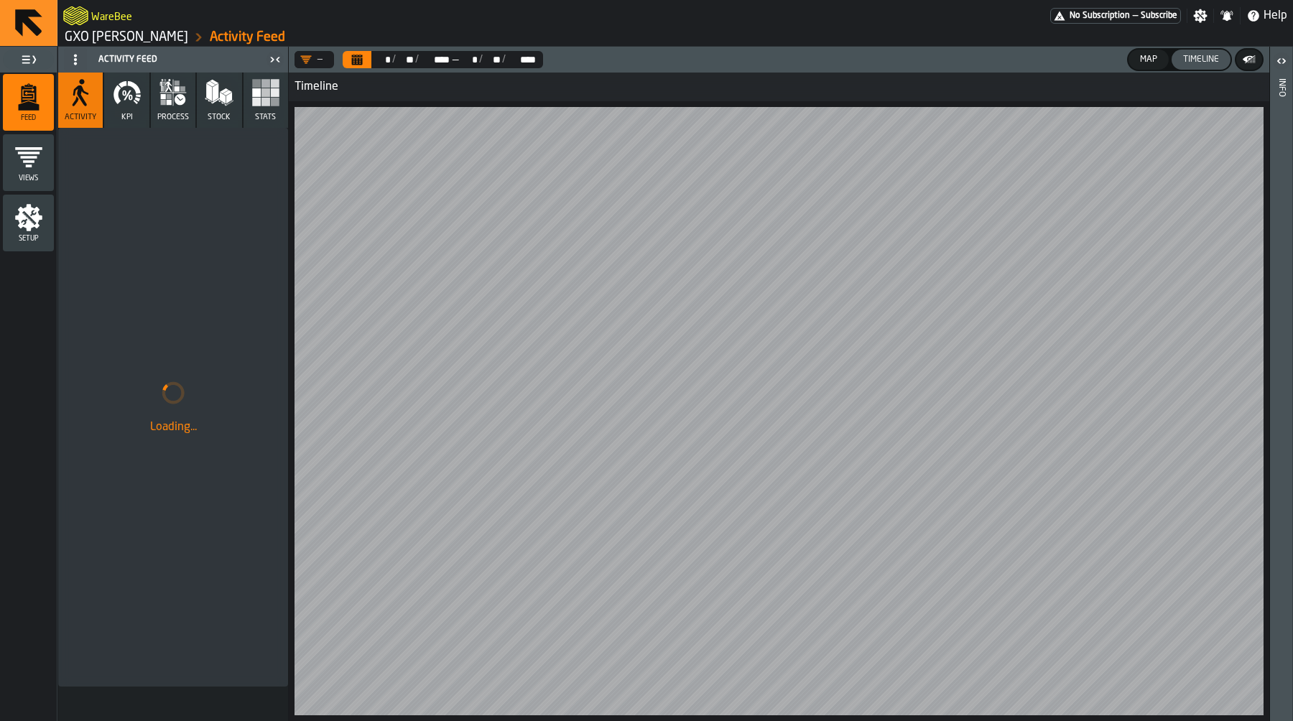
click at [37, 237] on span "Setup" at bounding box center [28, 239] width 51 height 8
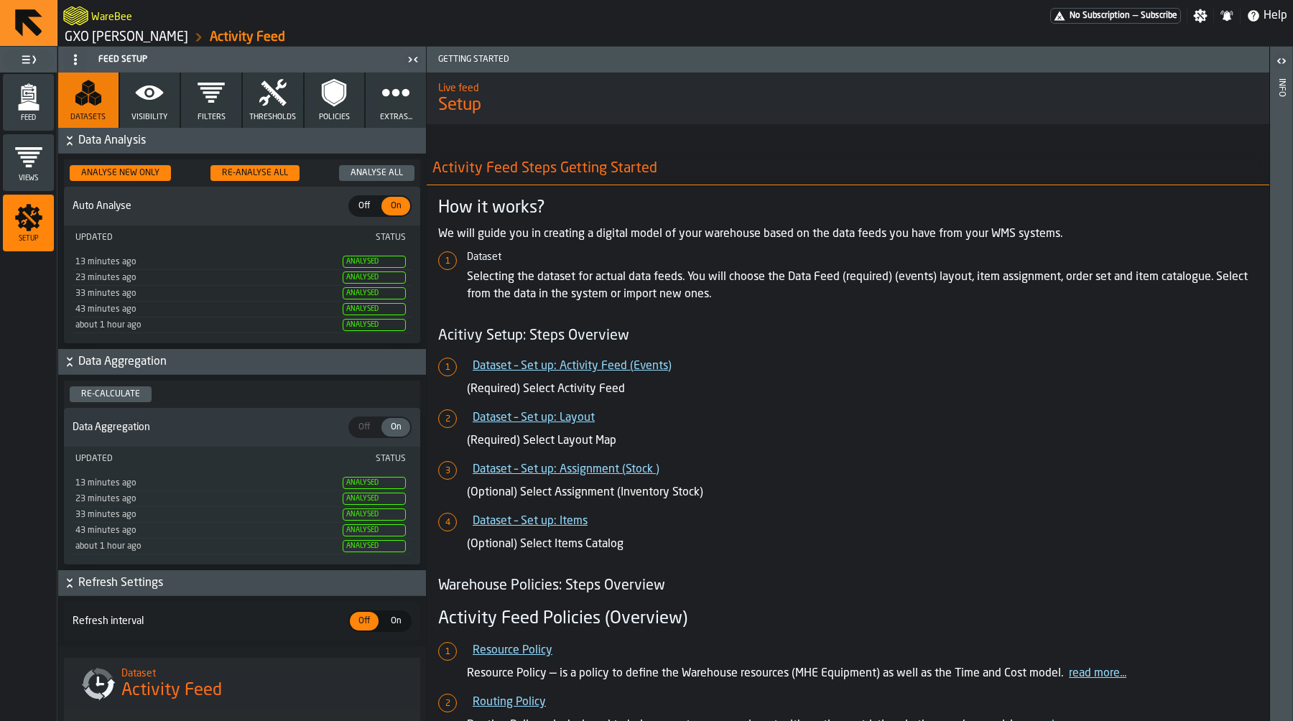
click at [159, 110] on button "Visibility" at bounding box center [150, 100] width 60 height 55
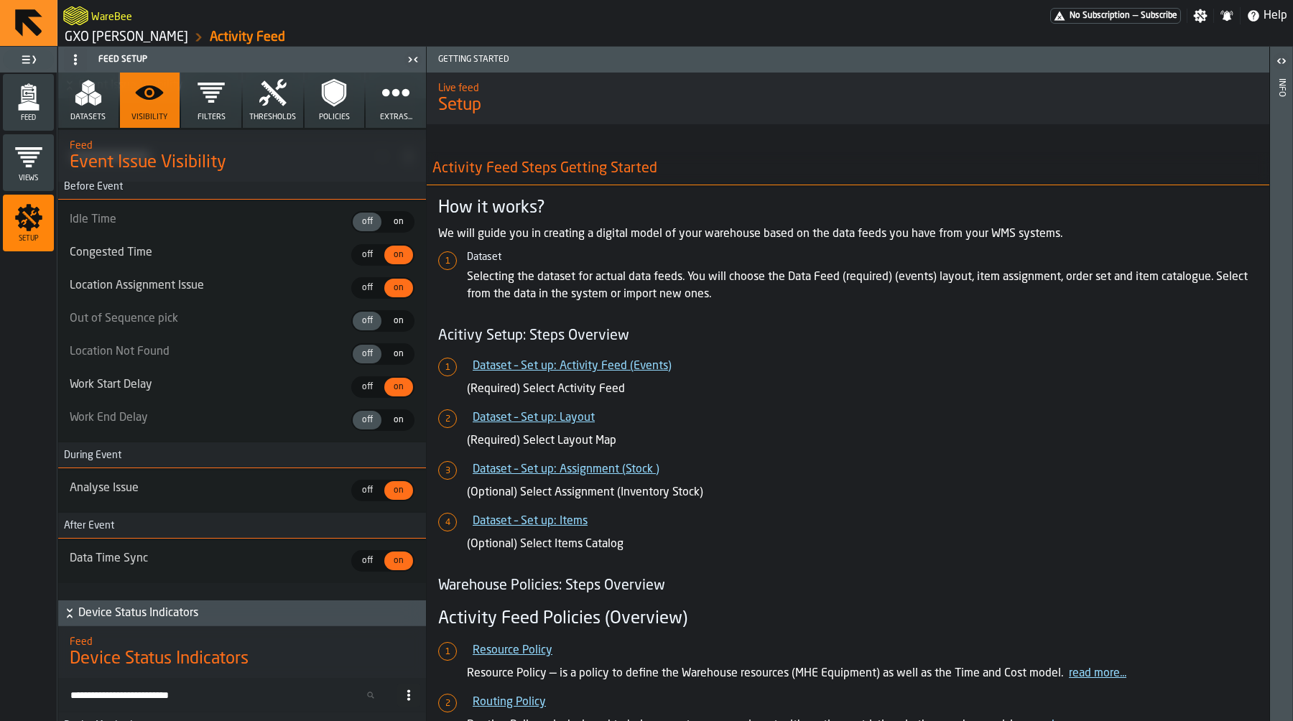
scroll to position [4284, 0]
click at [34, 101] on icon "menu Feed" at bounding box center [28, 94] width 15 height 17
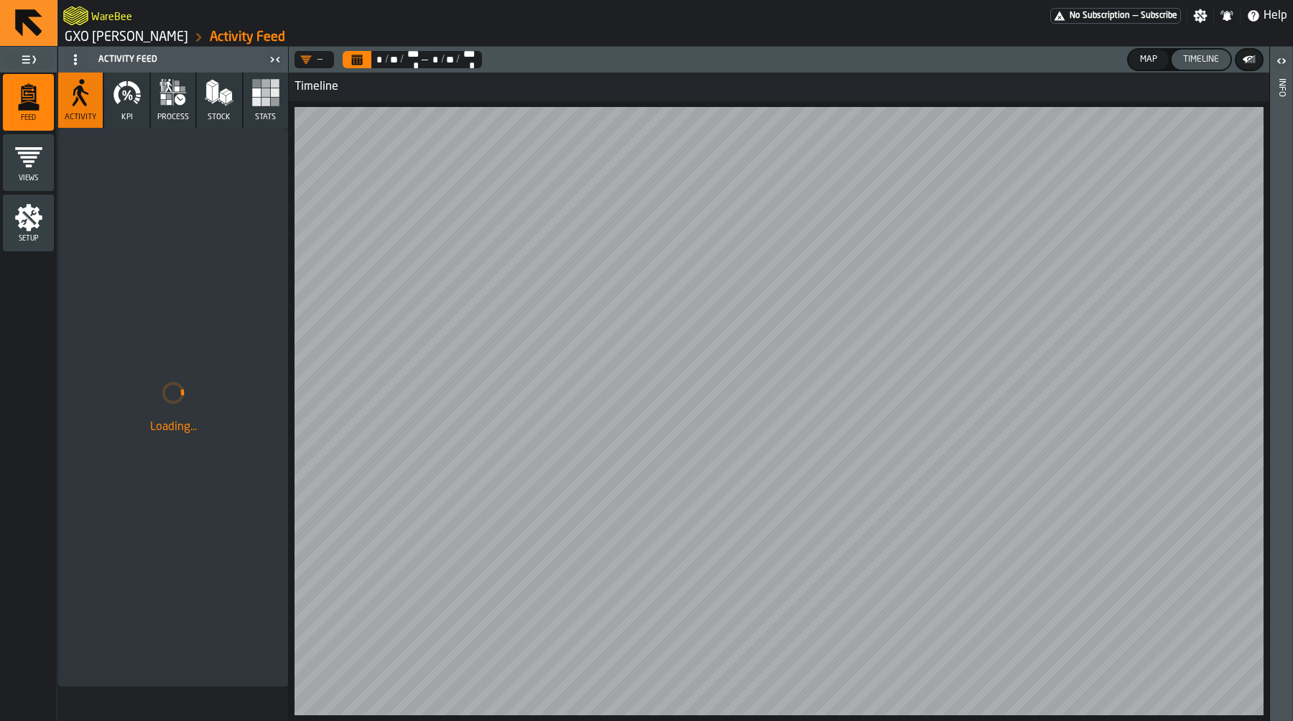
click at [264, 99] on rect "button" at bounding box center [265, 102] width 9 height 9
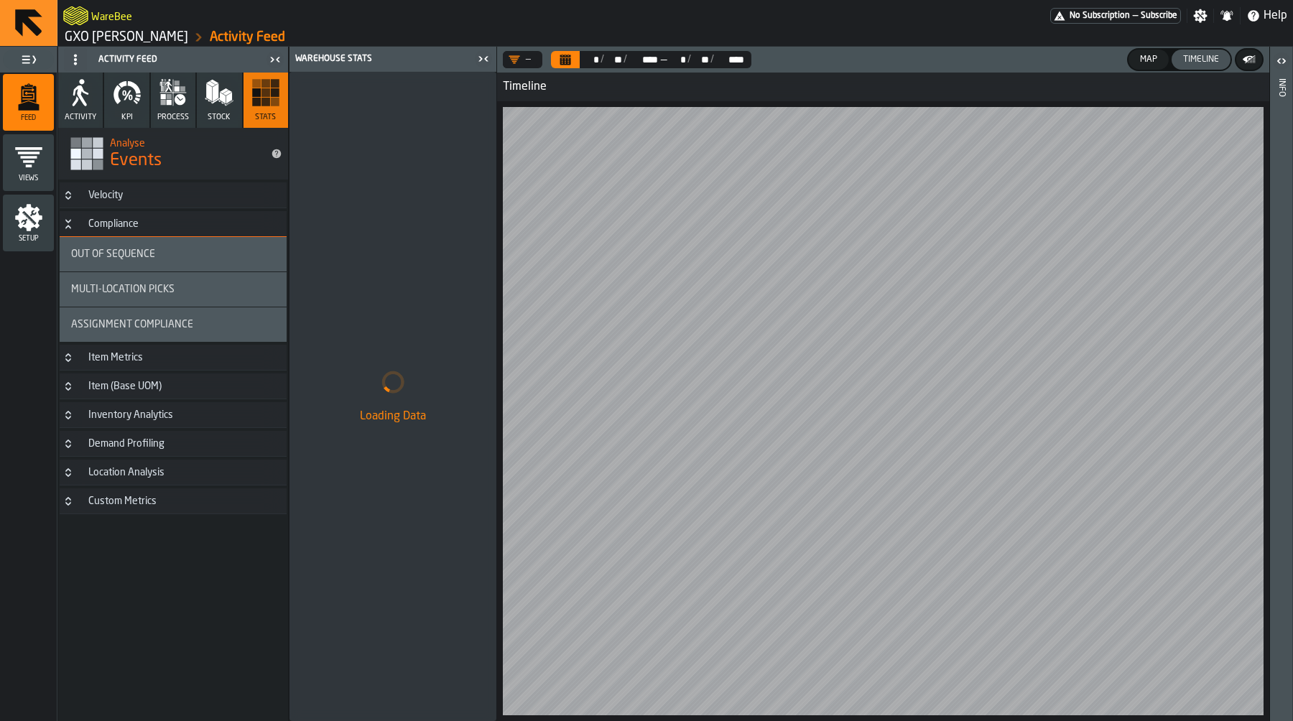
click at [177, 189] on h3 "Velocity" at bounding box center [173, 195] width 227 height 26
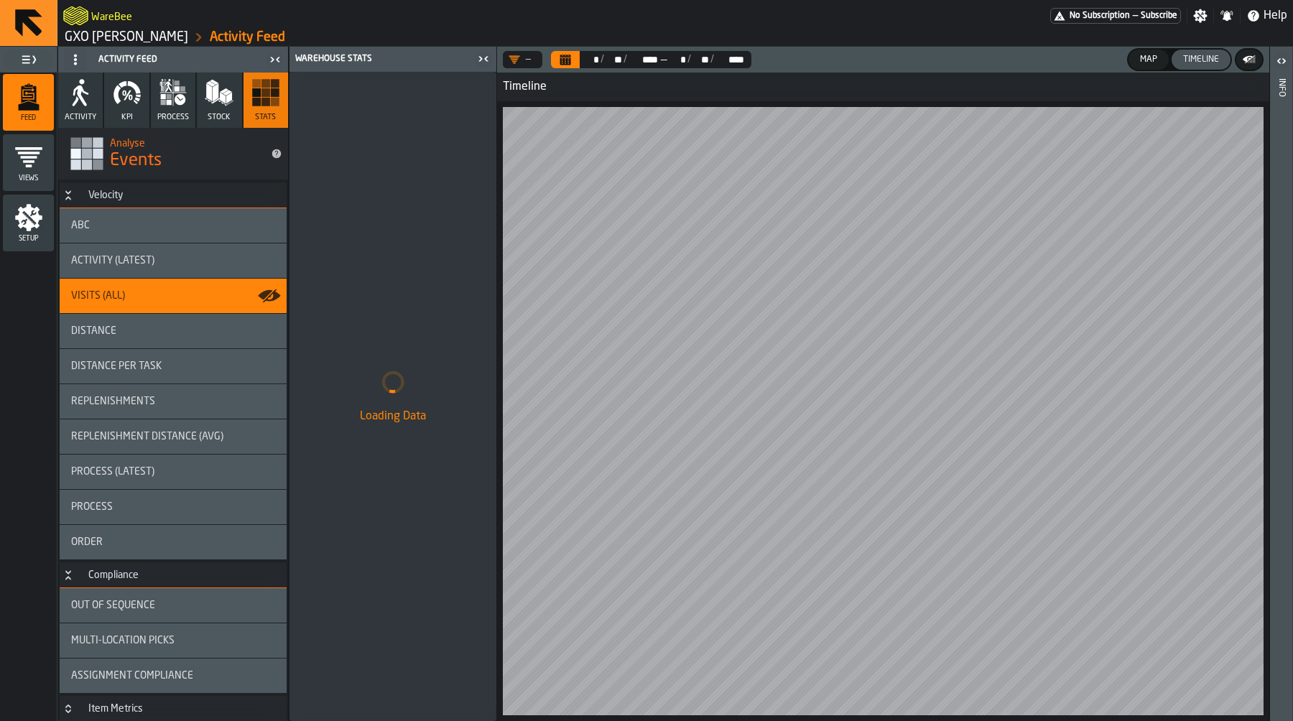
scroll to position [147, 0]
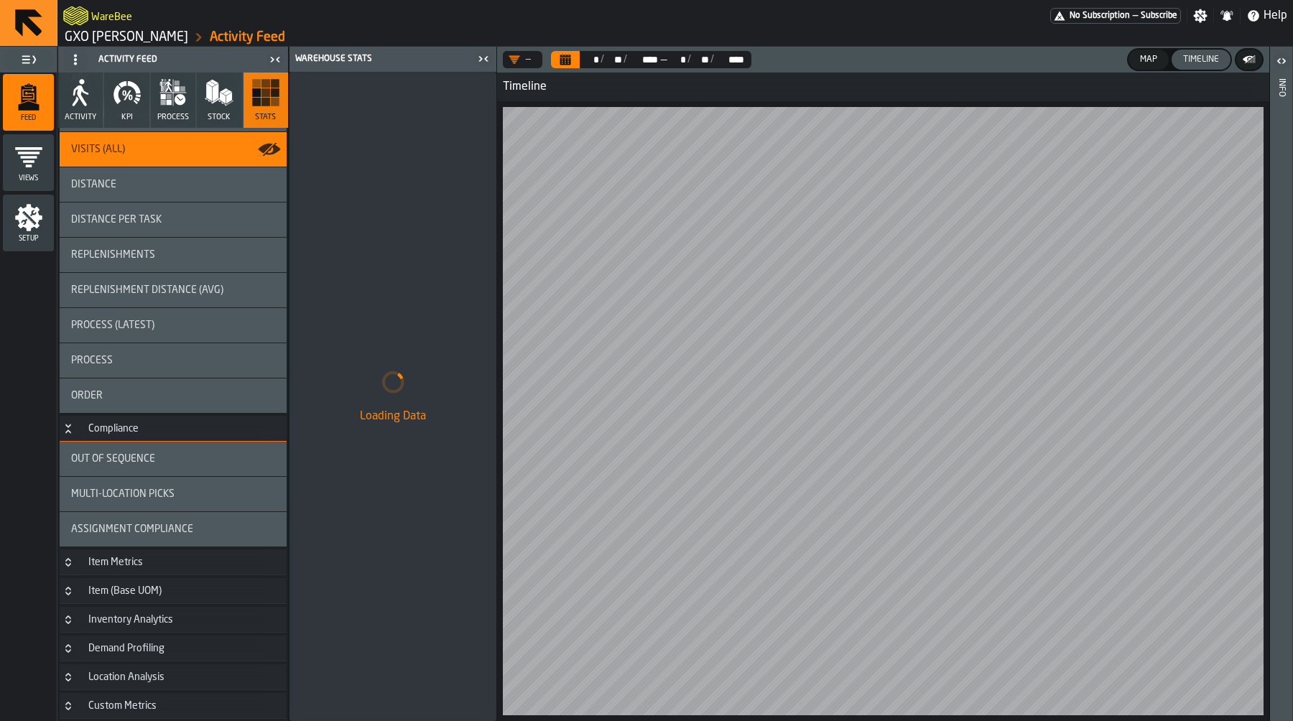
click at [127, 700] on div "Custom Metrics" at bounding box center [122, 705] width 85 height 11
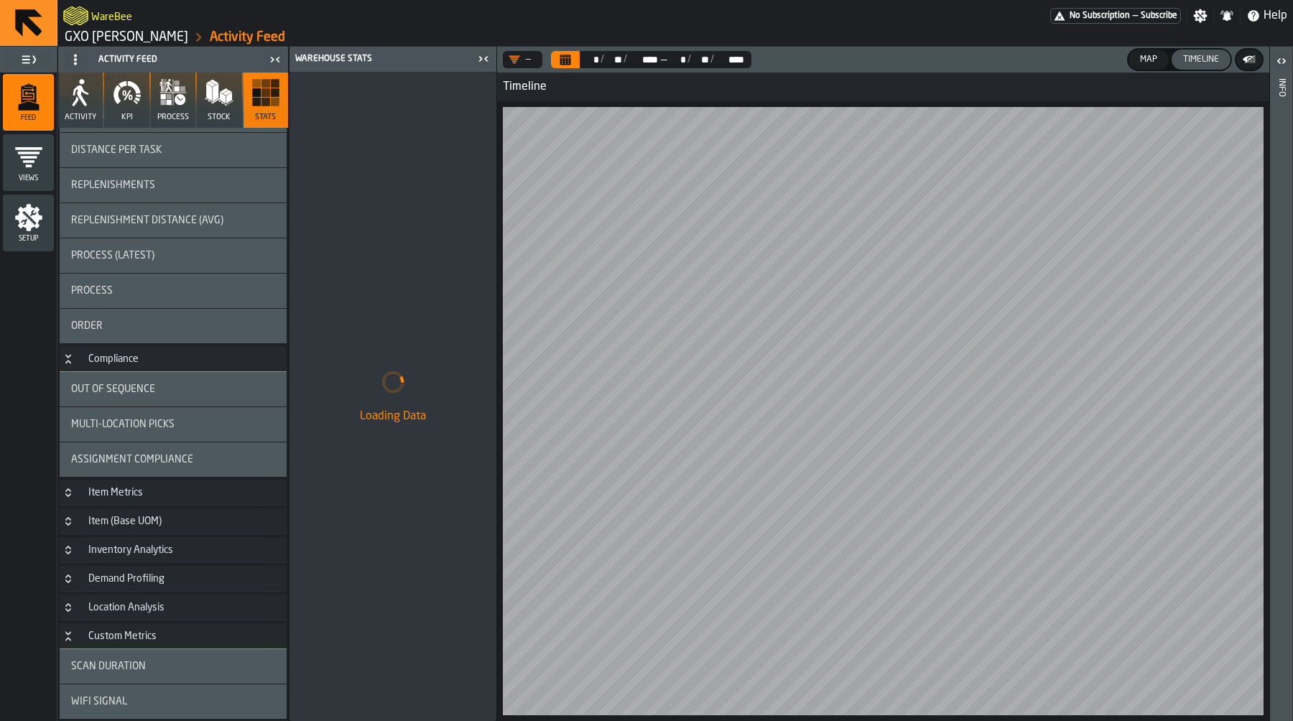
click at [136, 663] on span "Scan Duration" at bounding box center [108, 666] width 75 height 11
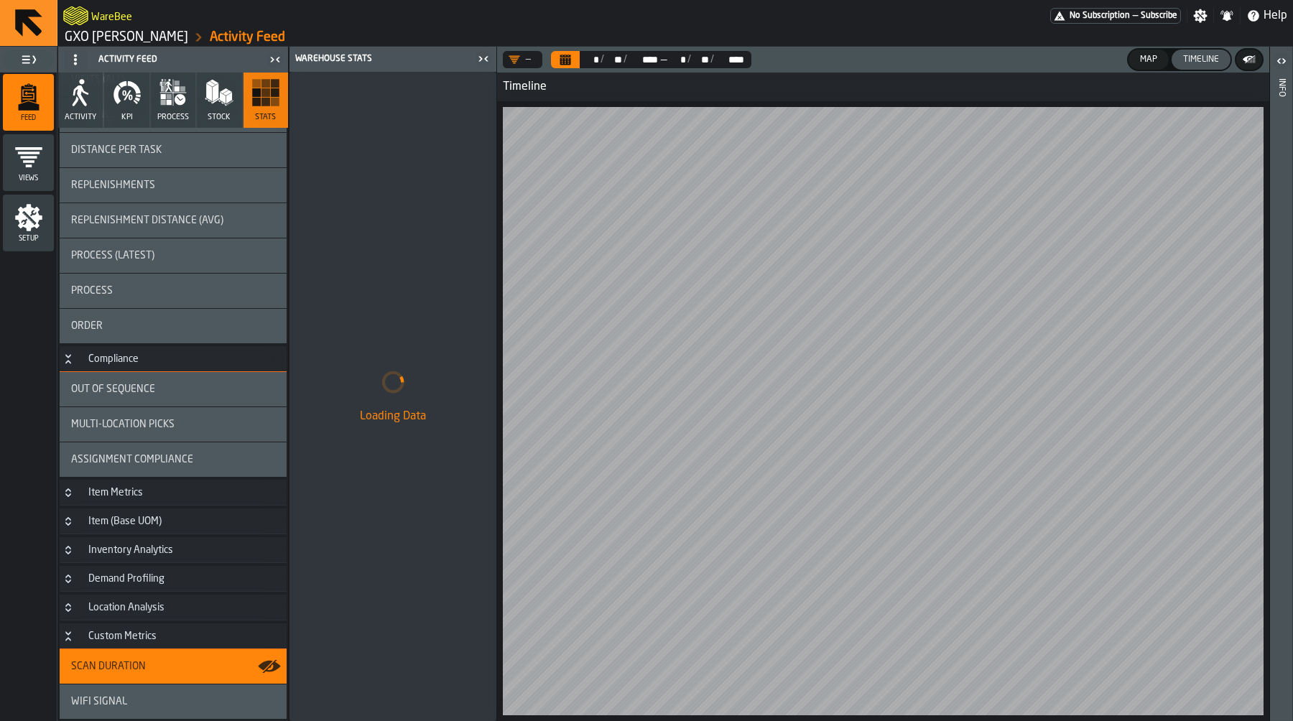
click at [482, 62] on icon "button-toggle-Close me" at bounding box center [483, 58] width 17 height 17
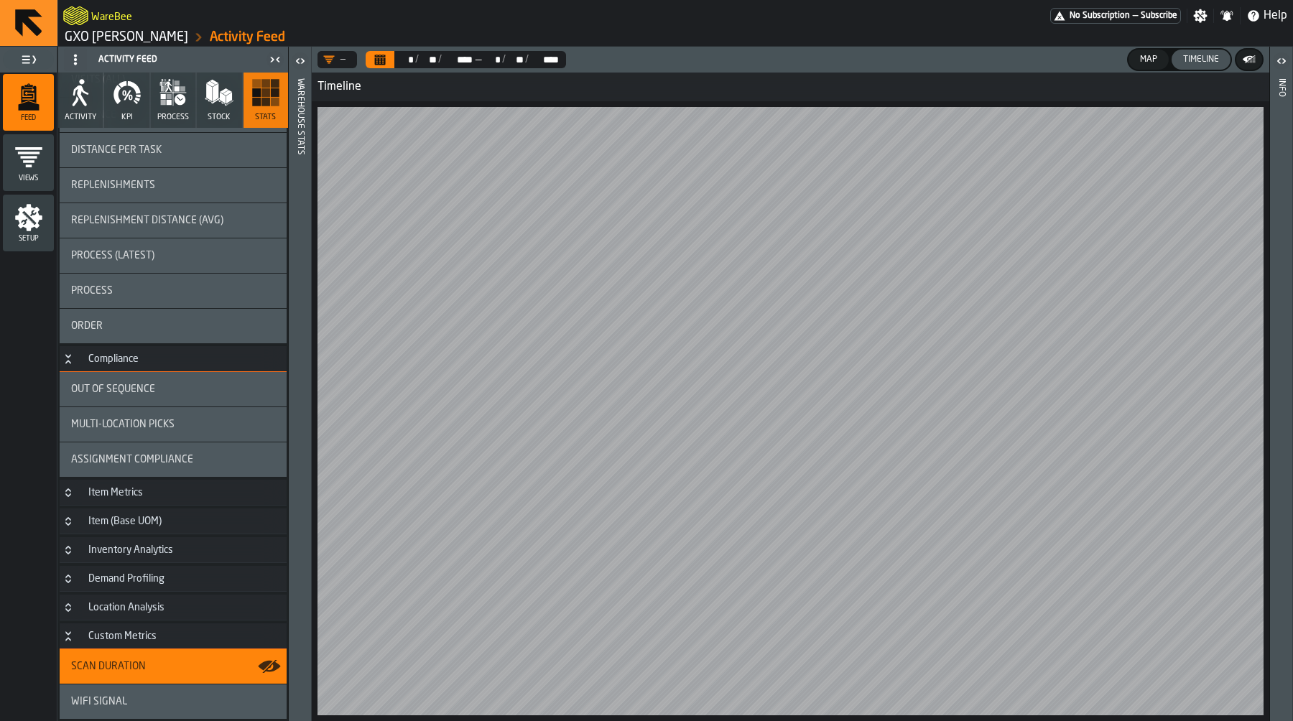
click at [299, 57] on icon "button-toggle-Open" at bounding box center [300, 60] width 17 height 17
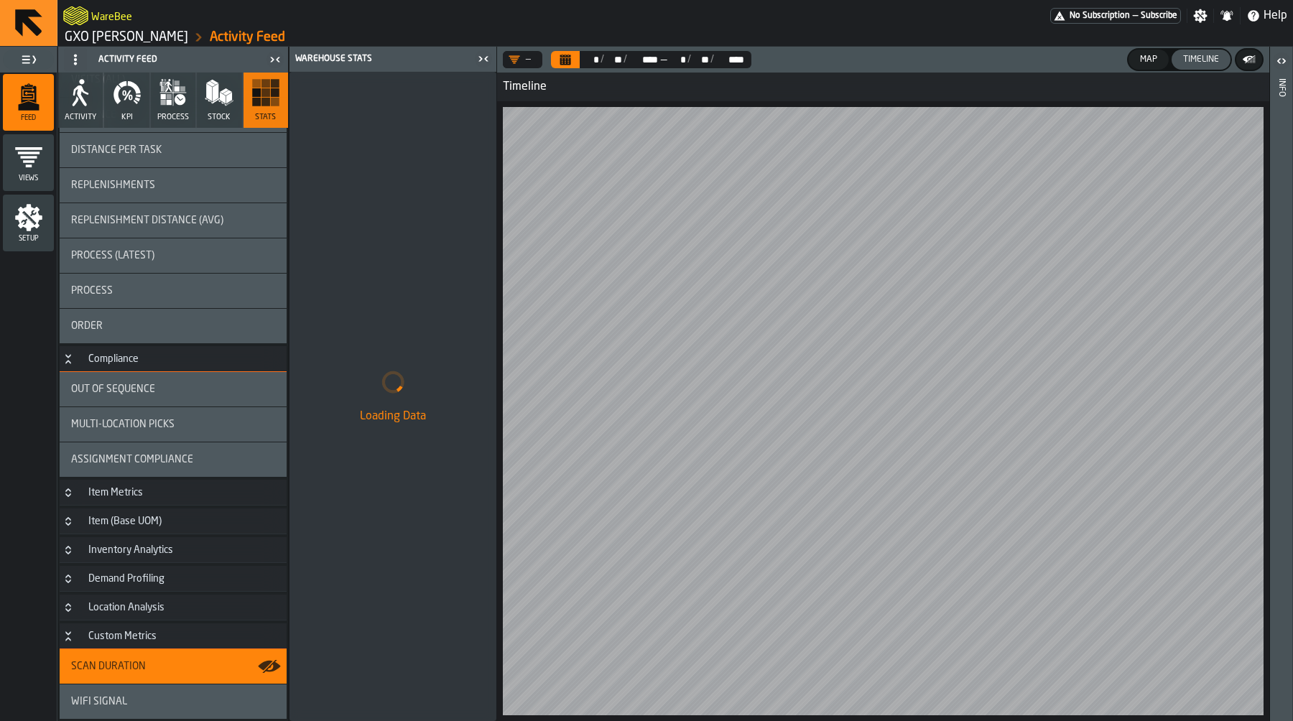
click at [1156, 61] on div "Map" at bounding box center [1148, 60] width 29 height 10
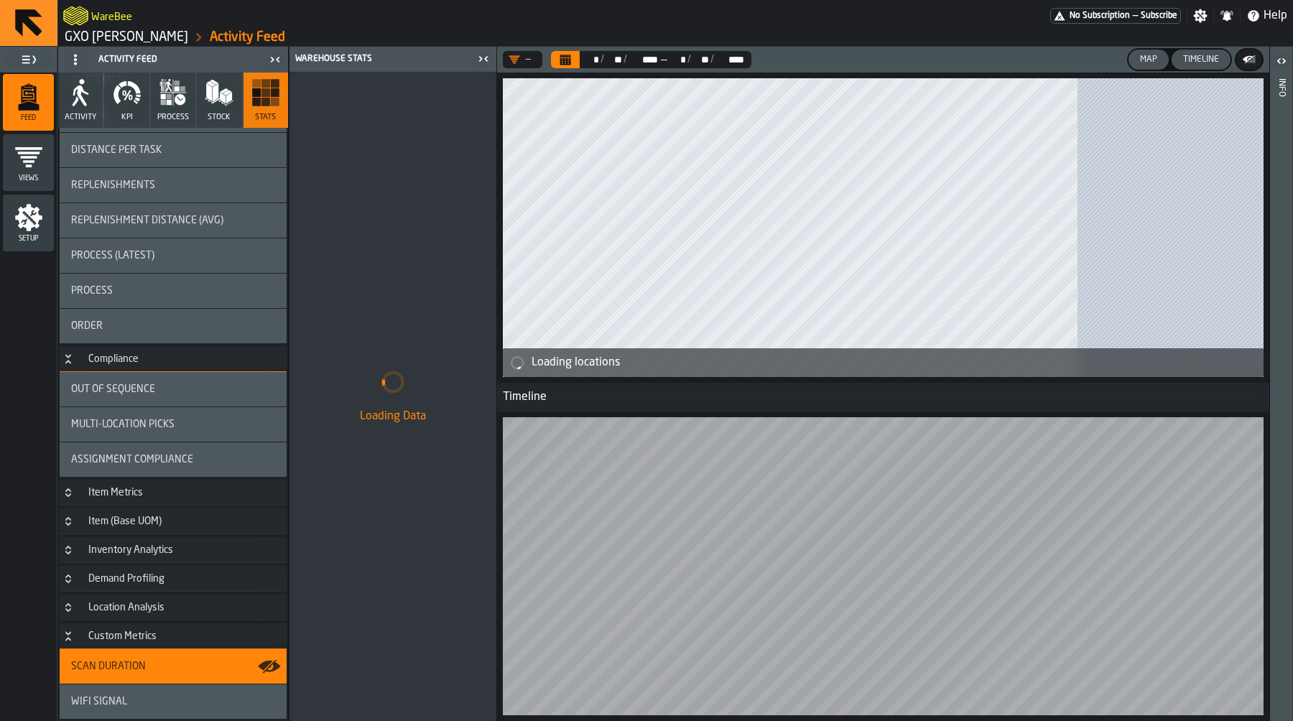
click at [1205, 63] on div "Timeline" at bounding box center [1200, 60] width 47 height 10
